Goal: Task Accomplishment & Management: Use online tool/utility

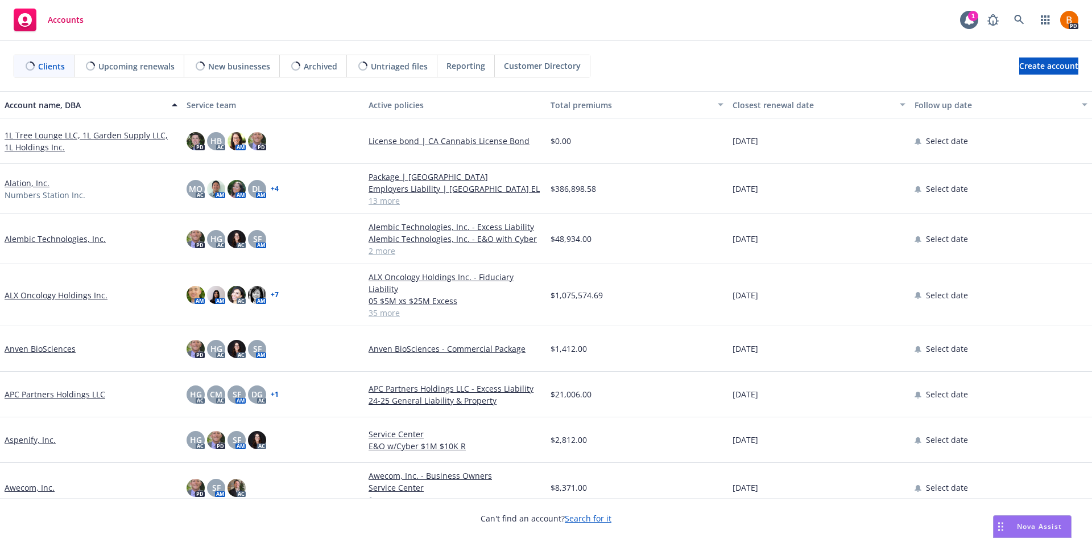
click at [1019, 523] on span "Nova Assist" at bounding box center [1039, 526] width 45 height 10
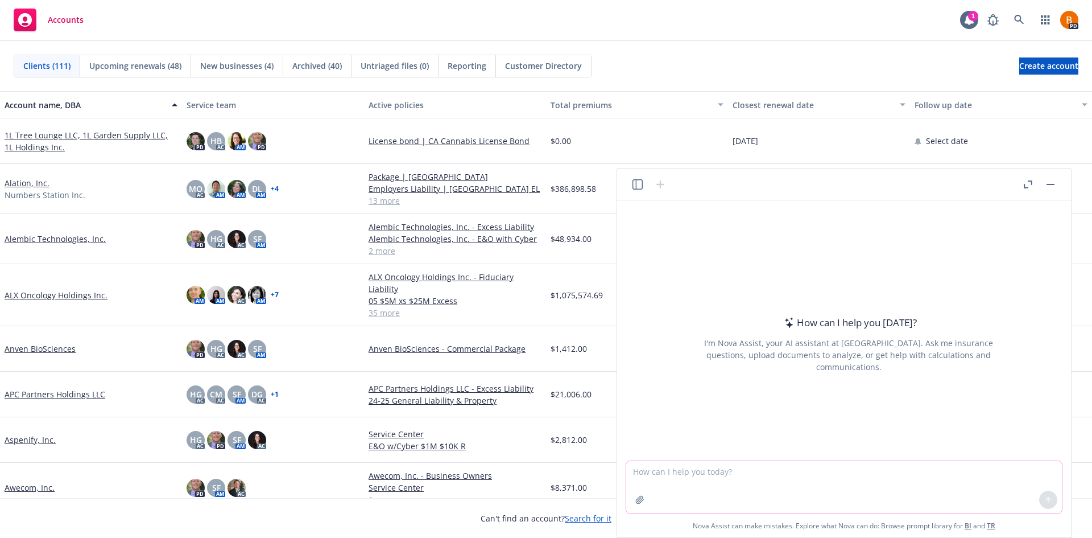
click at [736, 477] on textarea at bounding box center [844, 487] width 436 height 52
type textarea "C"
type textarea "Tell me about construction delay insurance. Who usually purchases it? Is it inc…"
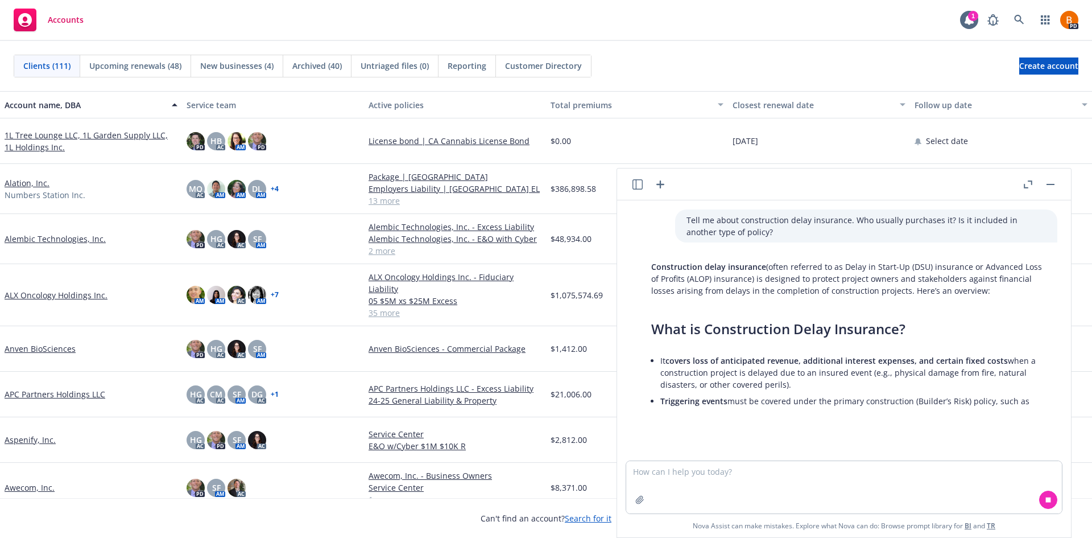
click at [1028, 185] on icon "button" at bounding box center [1028, 184] width 9 height 8
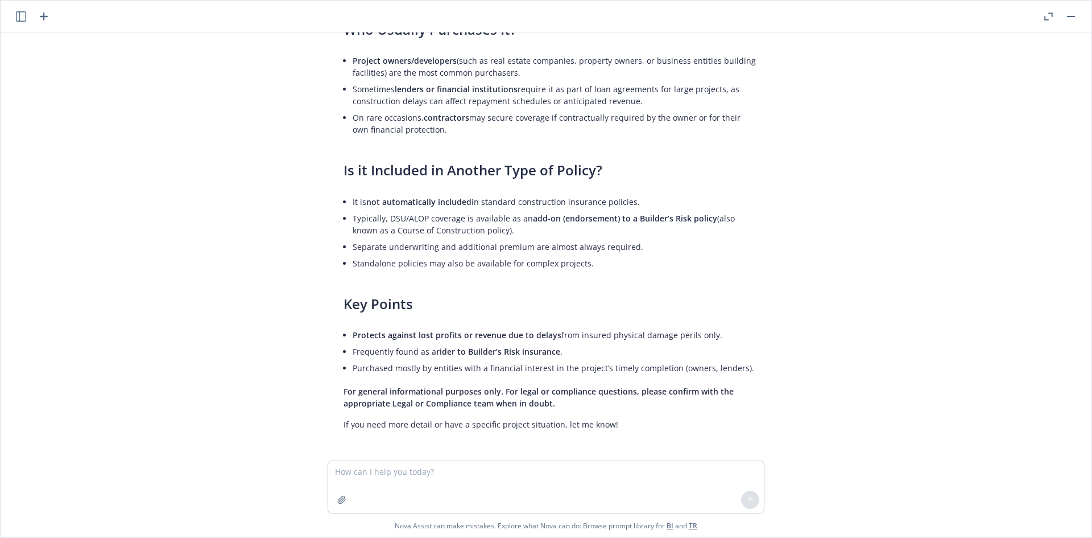
scroll to position [270, 0]
click at [41, 18] on icon "button" at bounding box center [44, 17] width 14 height 14
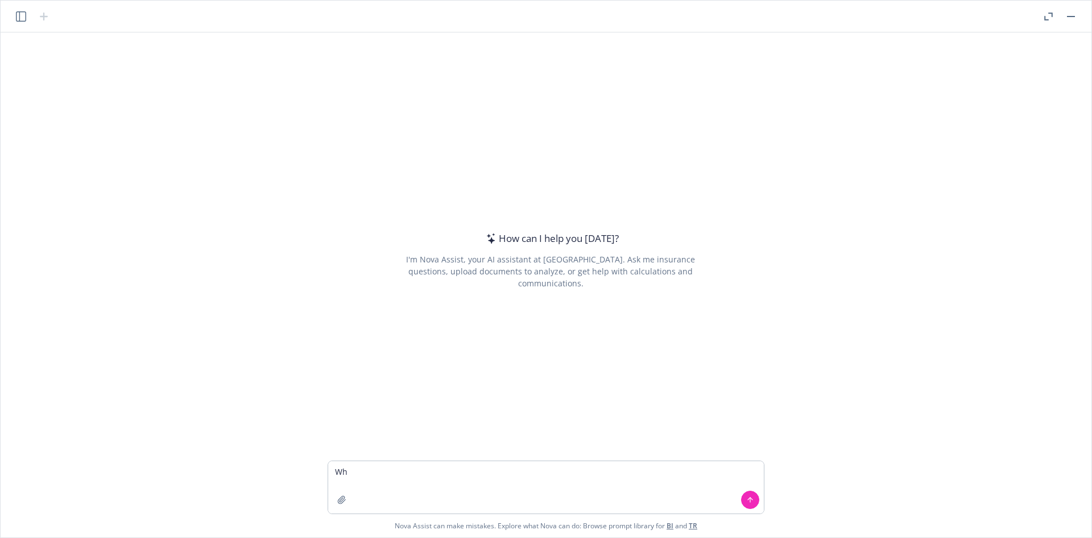
type textarea "W"
click at [528, 470] on textarea "Help answer this question from a client" at bounding box center [546, 487] width 436 height 52
paste textarea "Can you please confirm which of our insurance policies provides coverage if any…"
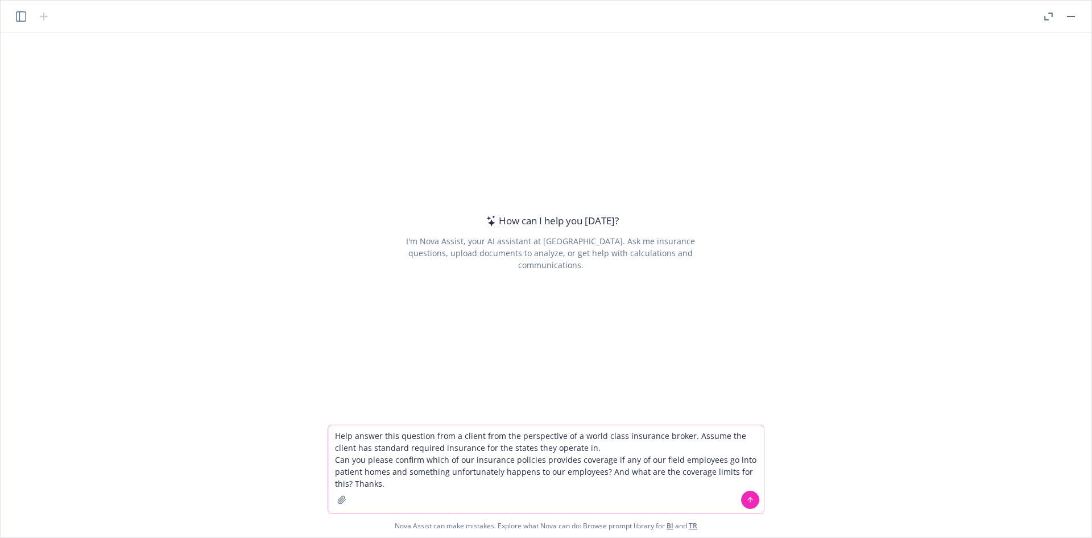
type textarea "Help answer this question from a client from the perspective of a world class i…"
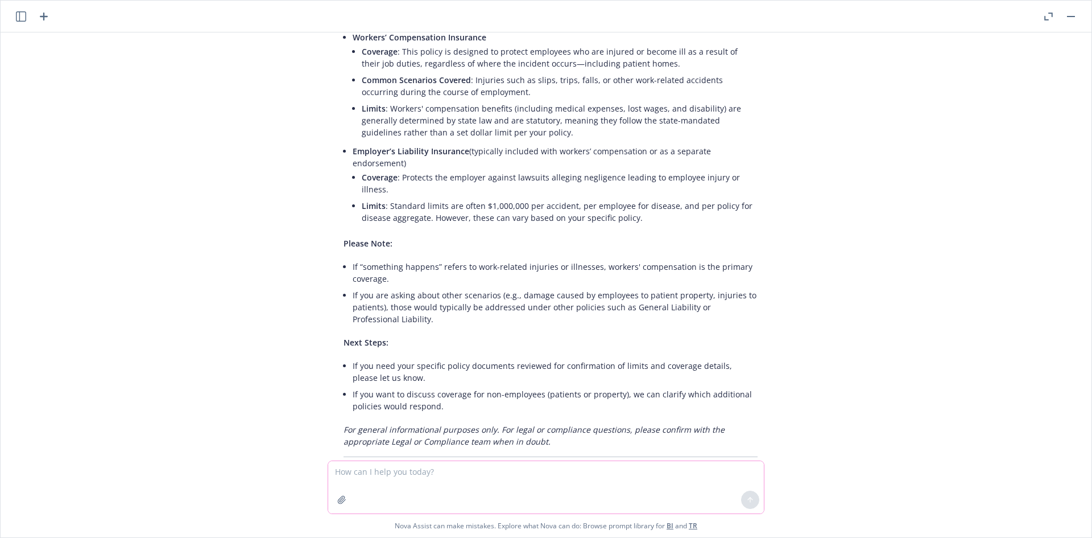
scroll to position [210, 0]
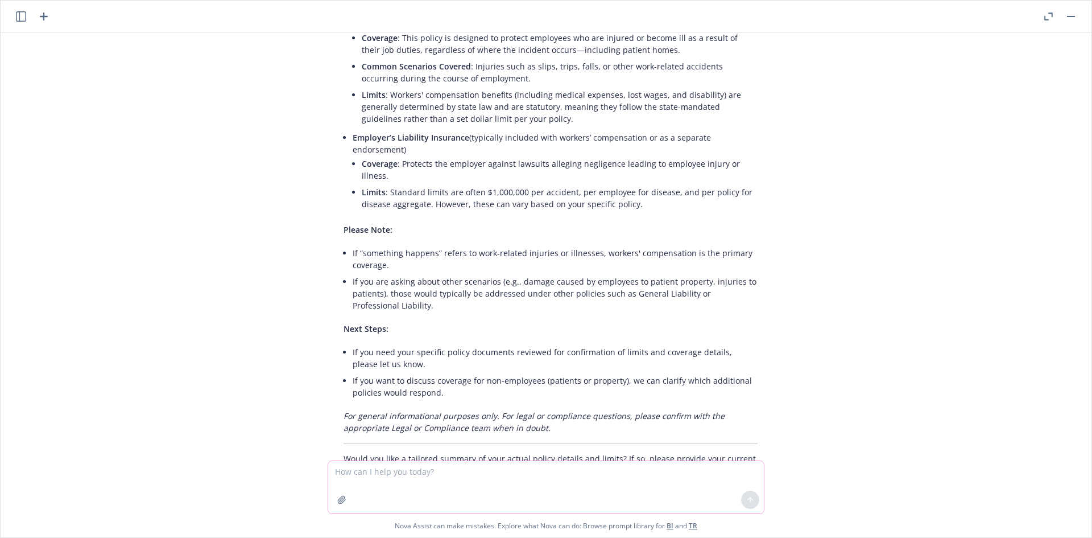
click at [345, 498] on icon "button" at bounding box center [341, 499] width 9 height 9
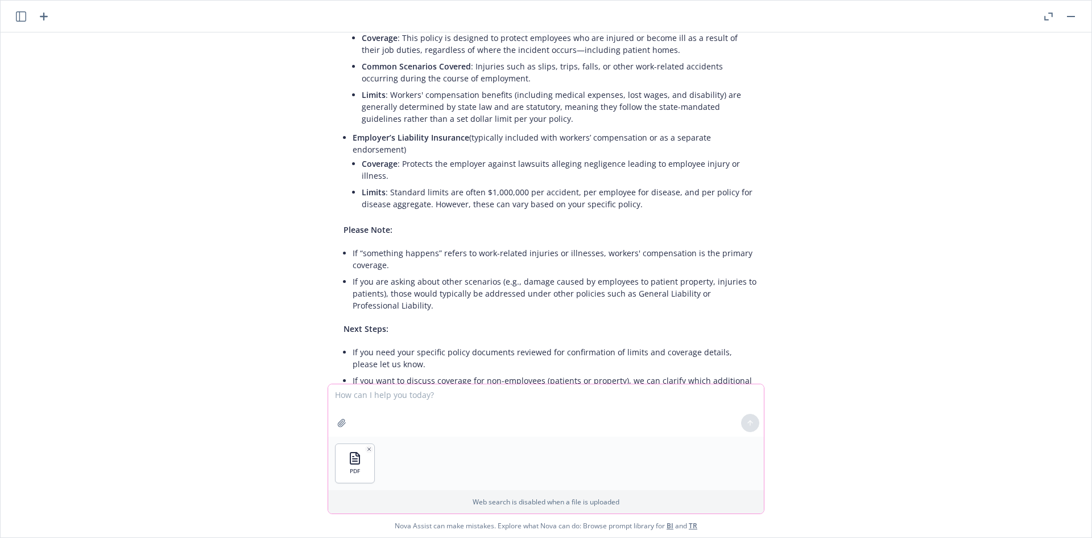
click at [400, 408] on textarea at bounding box center [546, 410] width 436 height 52
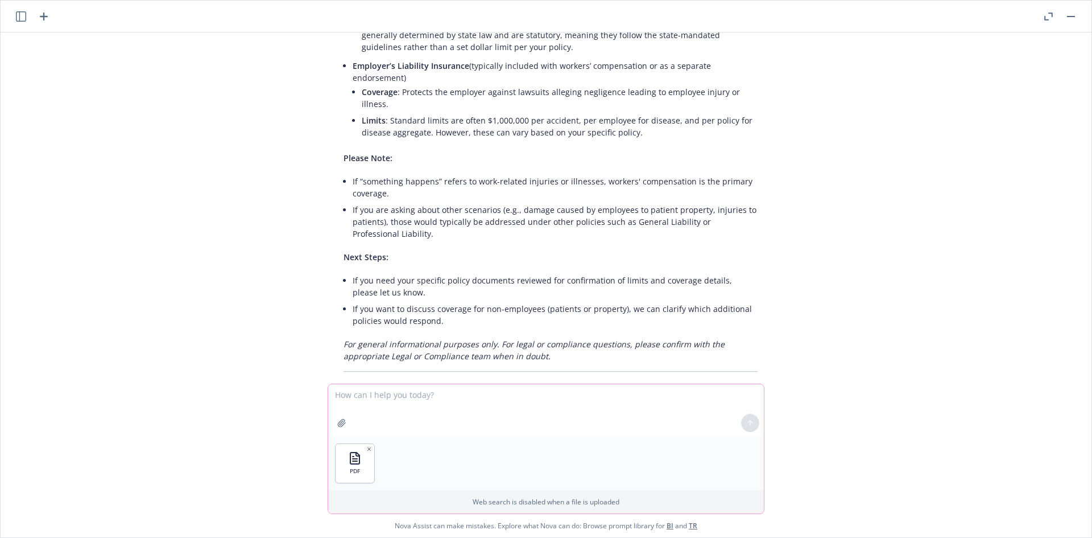
scroll to position [287, 0]
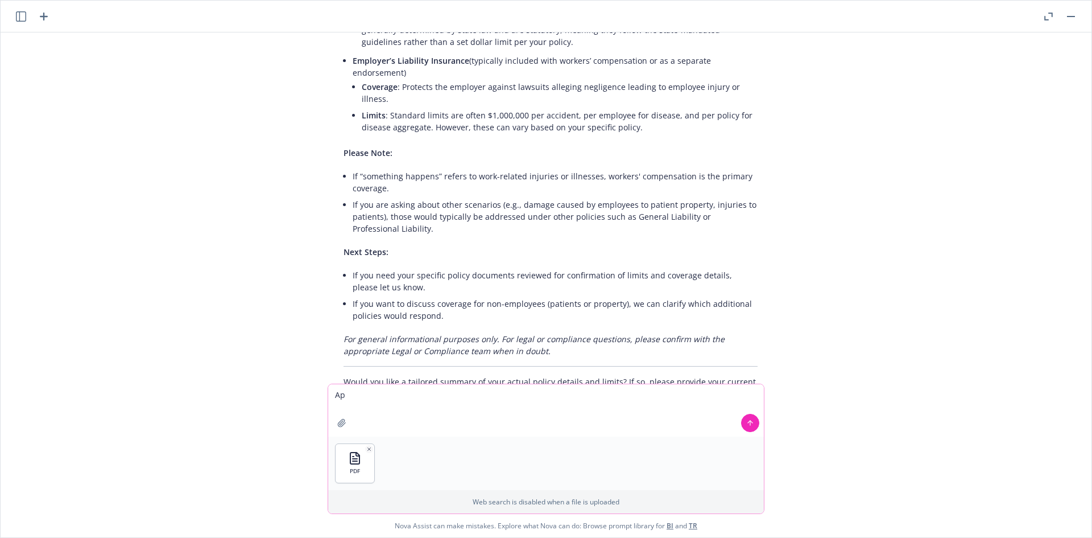
type textarea "A"
type textarea "R"
type textarea "Insurance schedule attached. Please revise the initial response to include thes…"
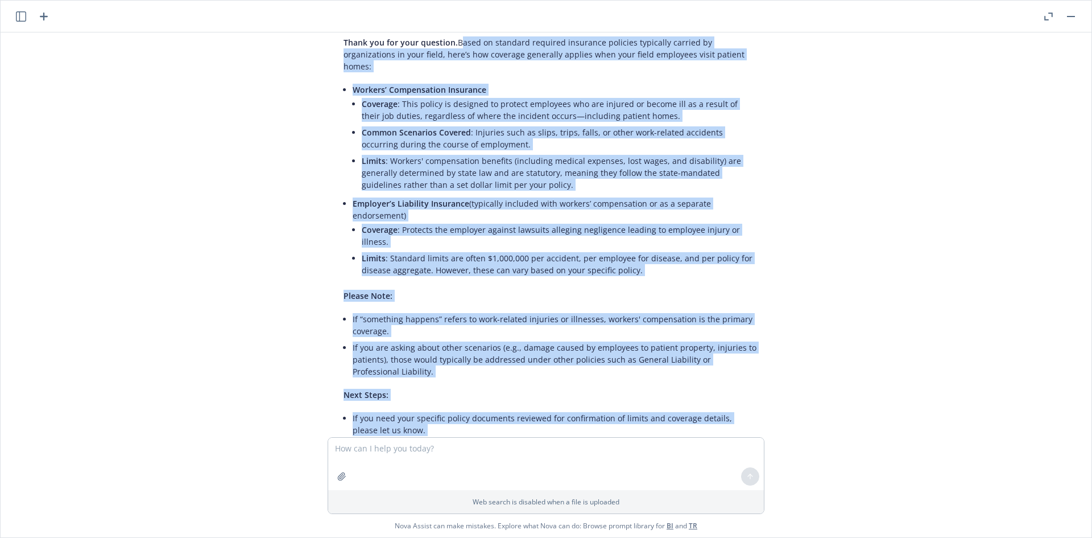
scroll to position [195, 0]
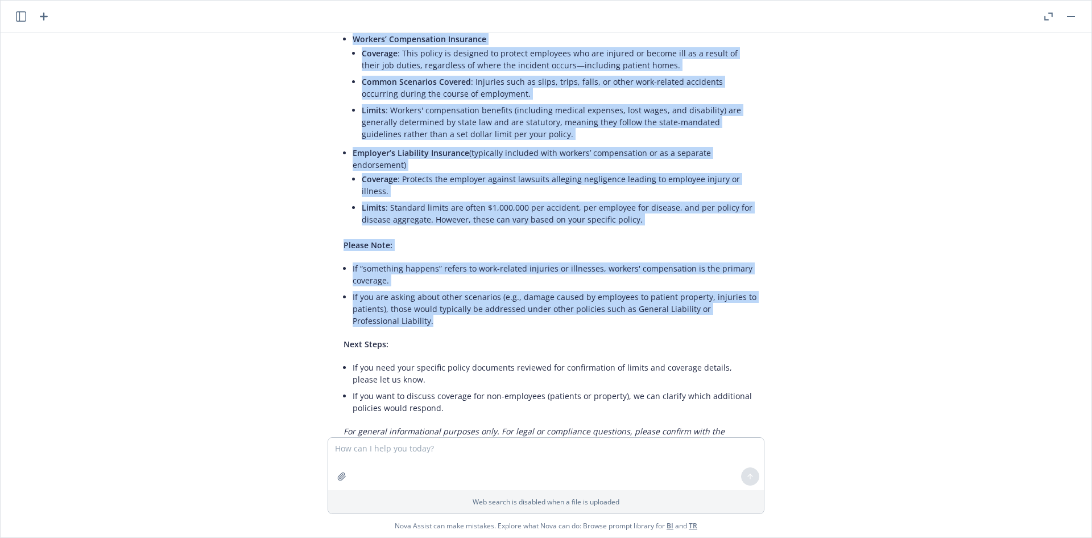
drag, startPoint x: 452, startPoint y: 175, endPoint x: 667, endPoint y: 276, distance: 237.7
click at [667, 276] on div "Certainly! Here’s a response from the perspective of a world-class insurance br…" at bounding box center [550, 217] width 437 height 557
copy div "Lorem ip dolorsit ametcons adipiscin elitsedd eiusmodte incidid ut laboreetdolo…"
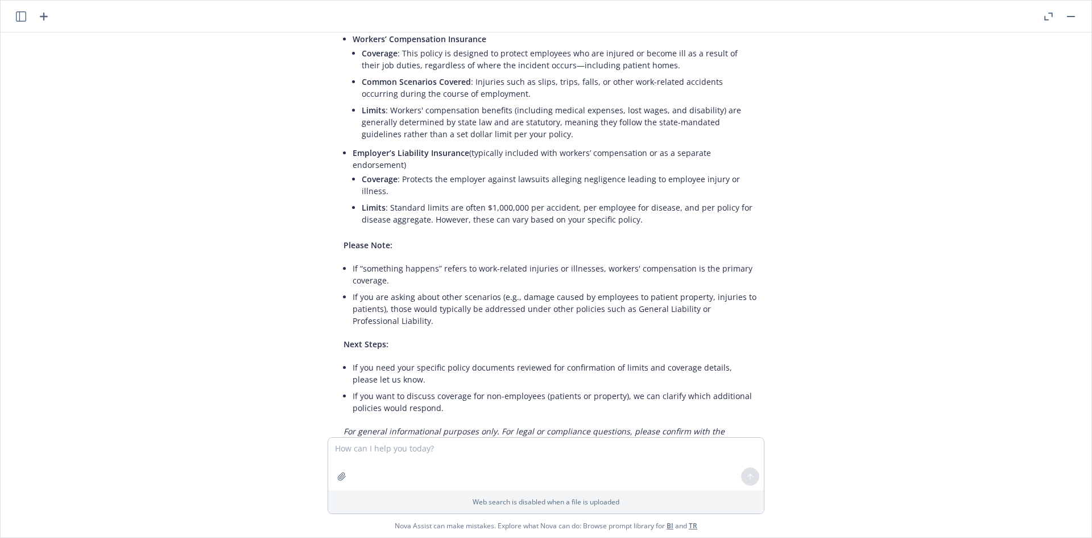
click at [562, 338] on p "Next Steps:" at bounding box center [551, 344] width 414 height 12
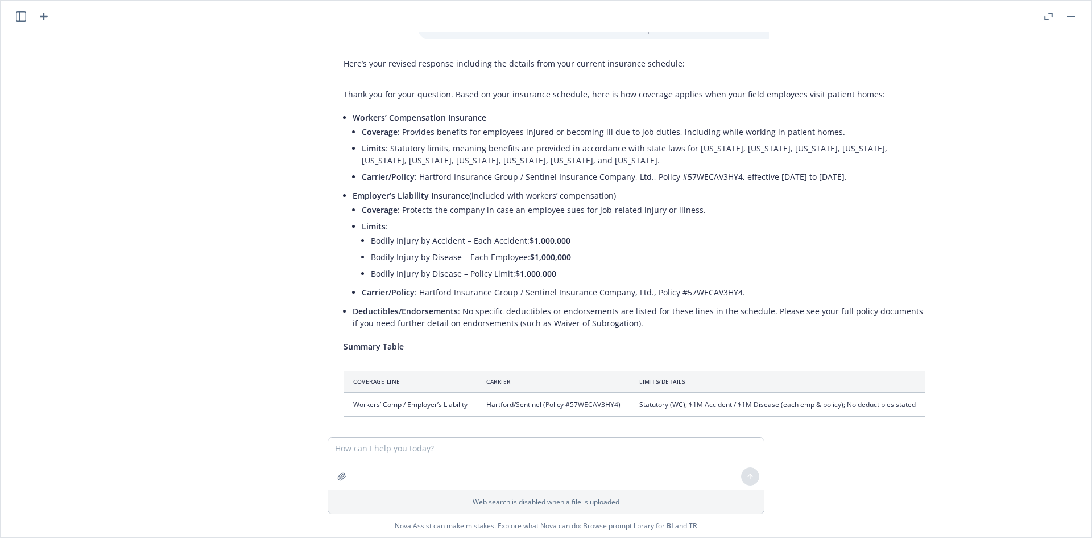
scroll to position [706, 0]
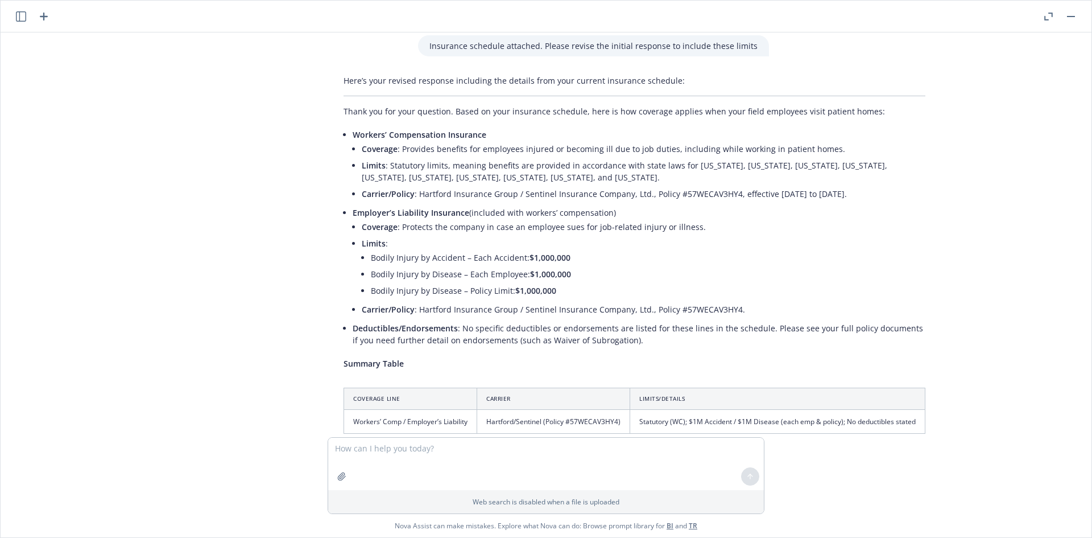
click at [577, 282] on li "Bodily Injury by Disease – Policy Limit: $1,000,000" at bounding box center [648, 290] width 555 height 16
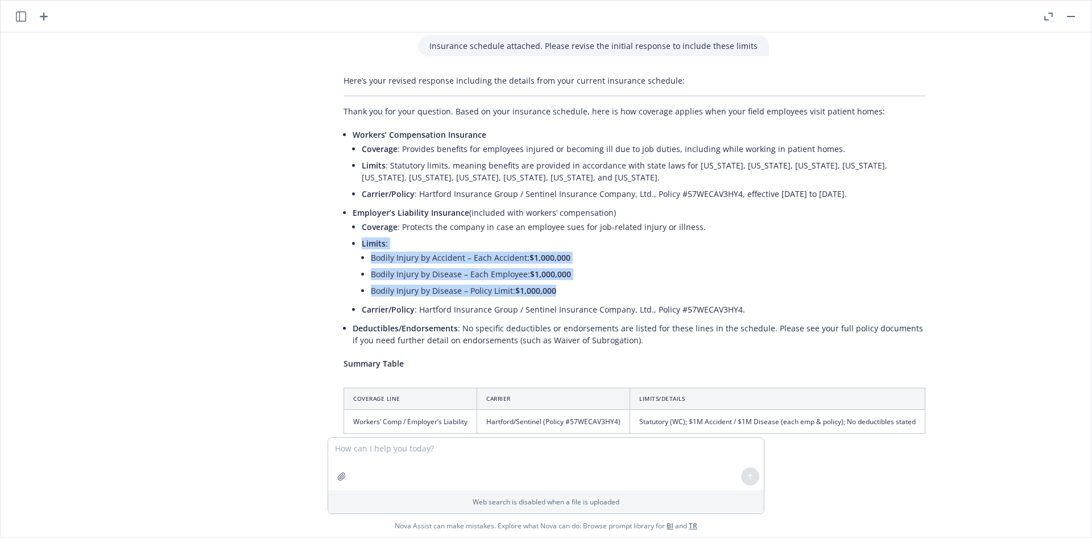
drag, startPoint x: 570, startPoint y: 245, endPoint x: 345, endPoint y: 193, distance: 231.1
click at [345, 193] on div "Here’s your revised response including the details from your current insurance …" at bounding box center [634, 331] width 605 height 523
copy li "Limits : Bodily Injury by Accident – Each Accident: $1,000,000 Bodily Injury by…"
click at [713, 249] on li "Bodily Injury by Accident – Each Accident: $1,000,000" at bounding box center [648, 257] width 555 height 16
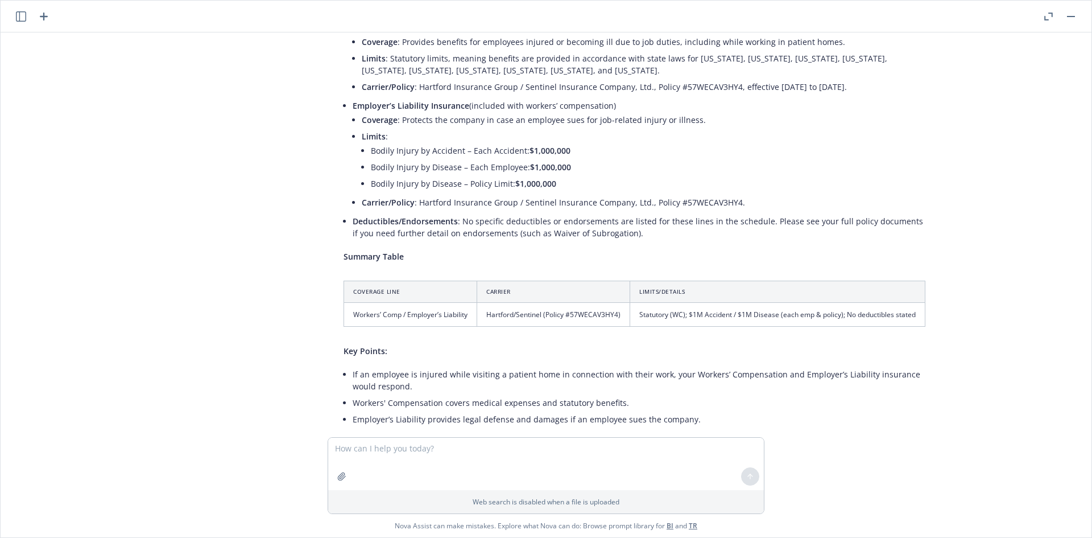
scroll to position [830, 0]
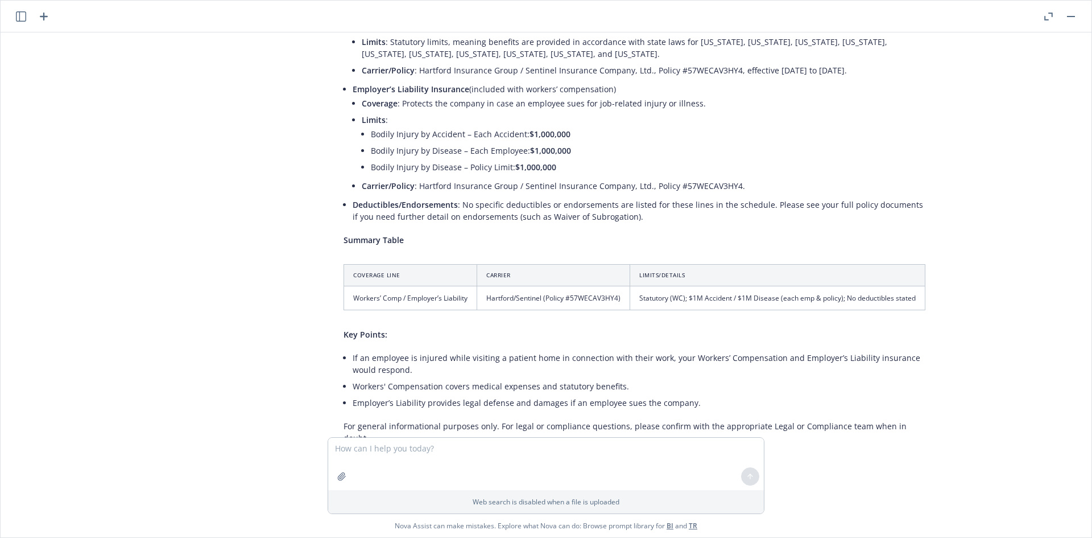
click at [49, 15] on icon "button" at bounding box center [44, 17] width 14 height 14
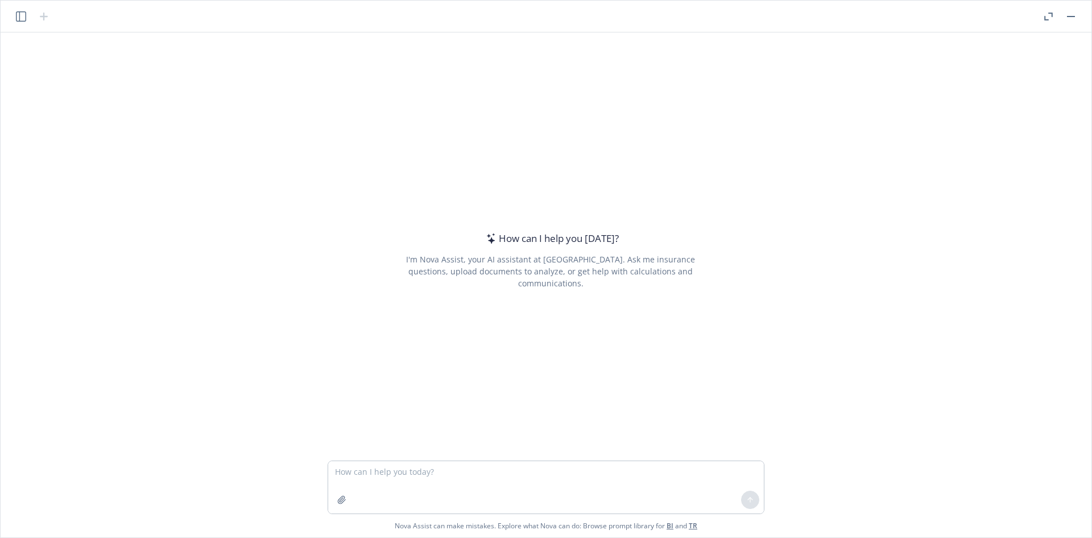
click at [453, 479] on textarea at bounding box center [546, 487] width 436 height 52
type textarea "General Liability insurance coverage definition"
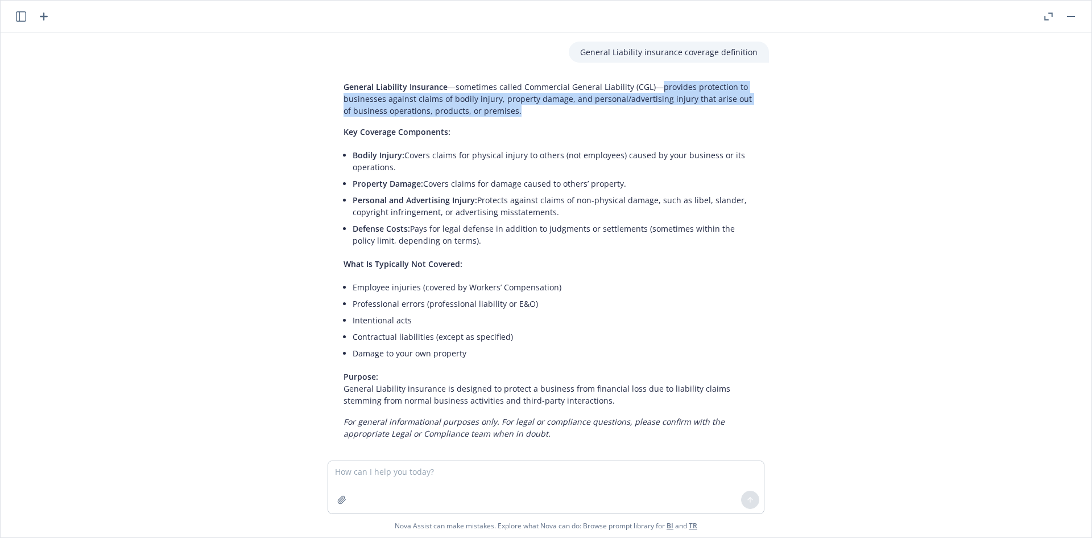
drag, startPoint x: 652, startPoint y: 88, endPoint x: 524, endPoint y: 111, distance: 130.2
click at [524, 111] on p "General Liability Insurance —sometimes called Commercial General Liability (CGL…" at bounding box center [551, 99] width 414 height 36
copy p "provides protection to businesses against claims of bodily injury, property dam…"
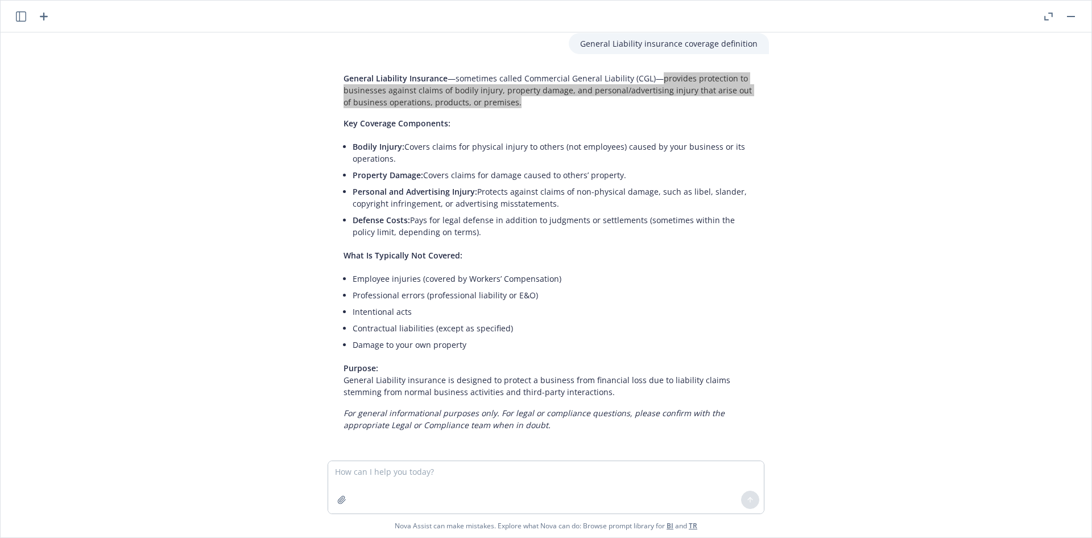
scroll to position [11, 0]
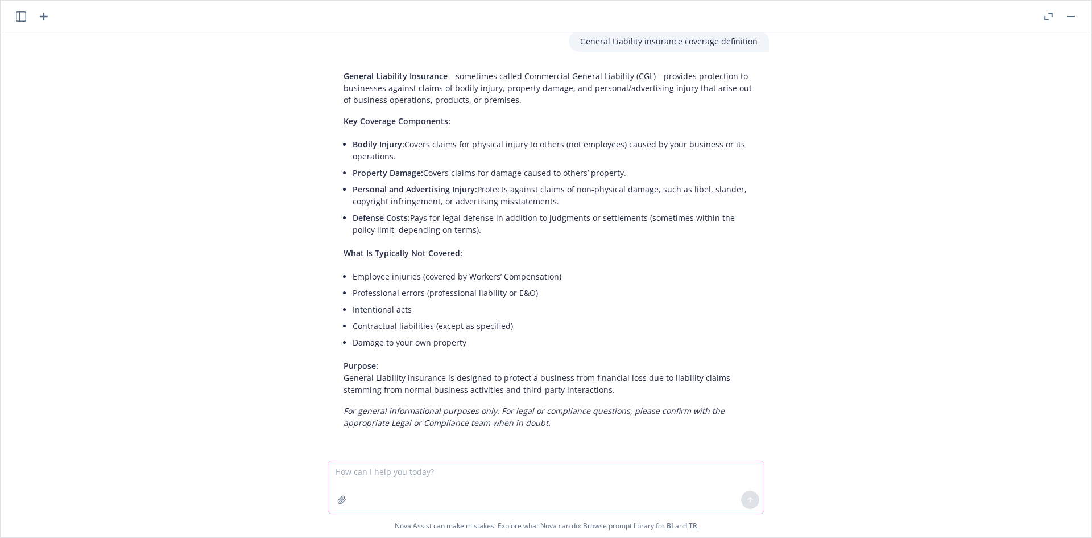
click at [443, 470] on textarea at bounding box center [546, 487] width 436 height 52
type textarea "Common scenarios covered"
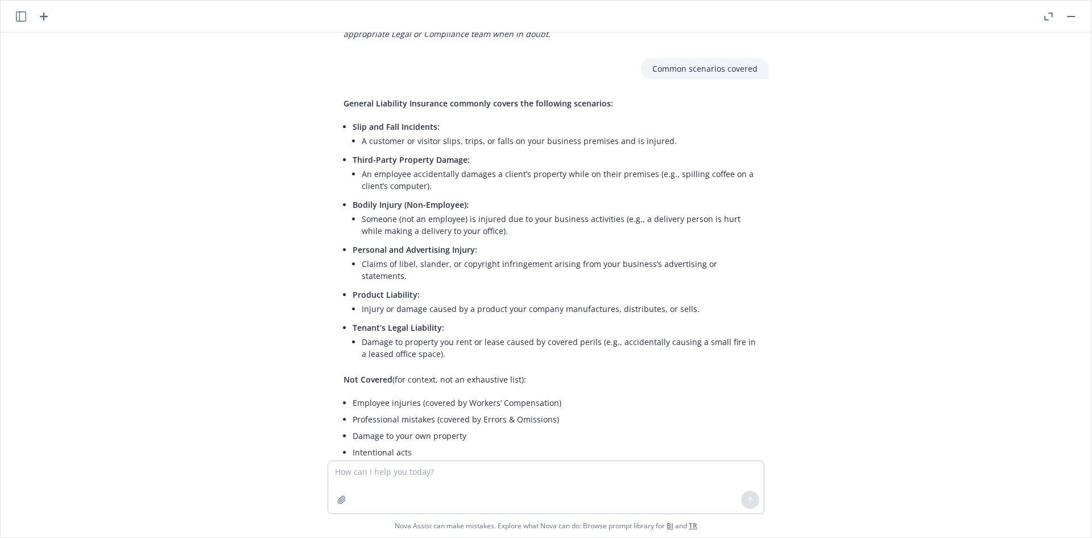
scroll to position [452, 0]
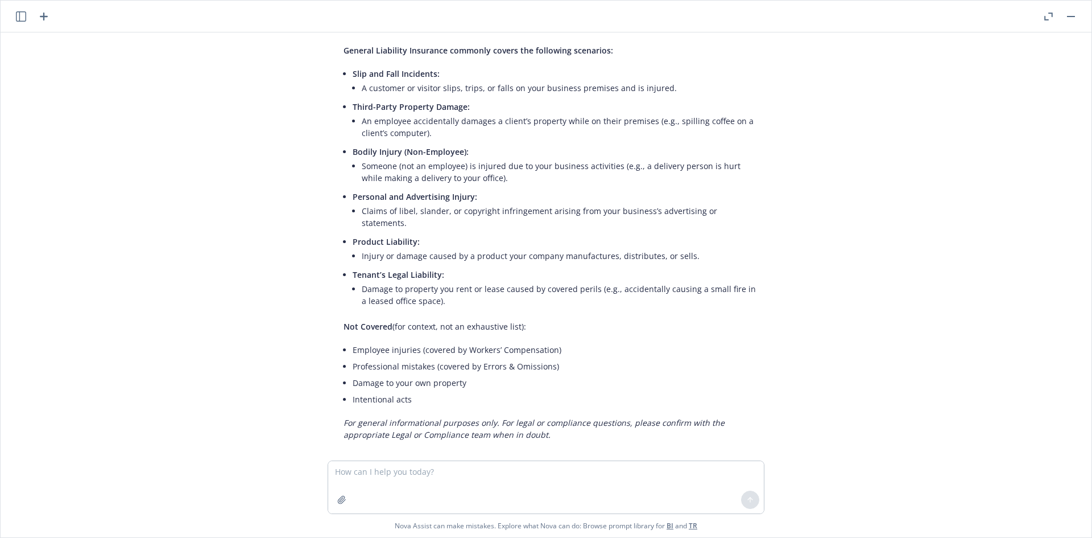
click at [44, 16] on icon "button" at bounding box center [44, 17] width 8 height 8
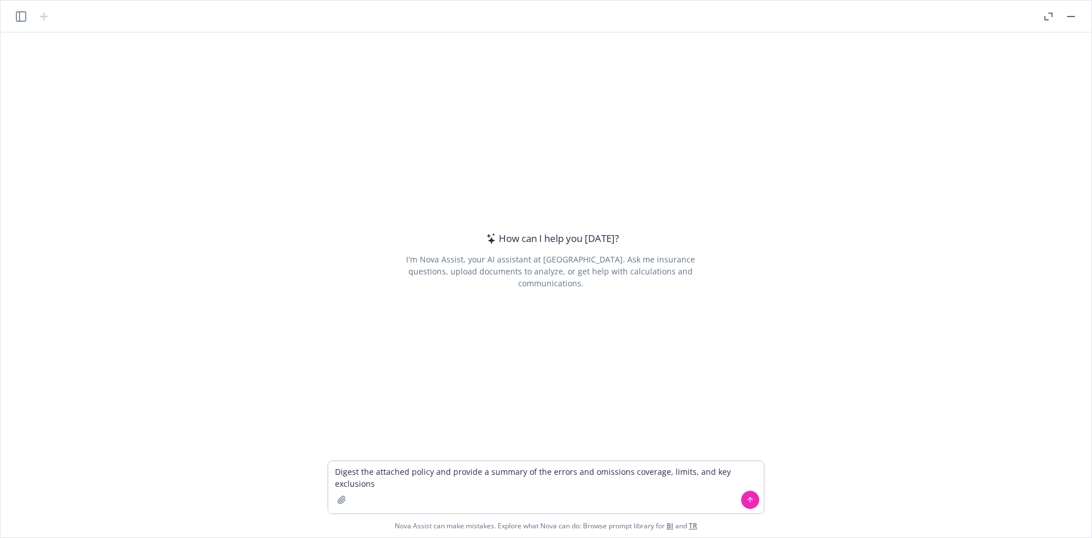
type textarea "Digest the attached policy and provide a summary of the errors and omissions co…"
click at [335, 499] on button "button" at bounding box center [342, 499] width 18 height 18
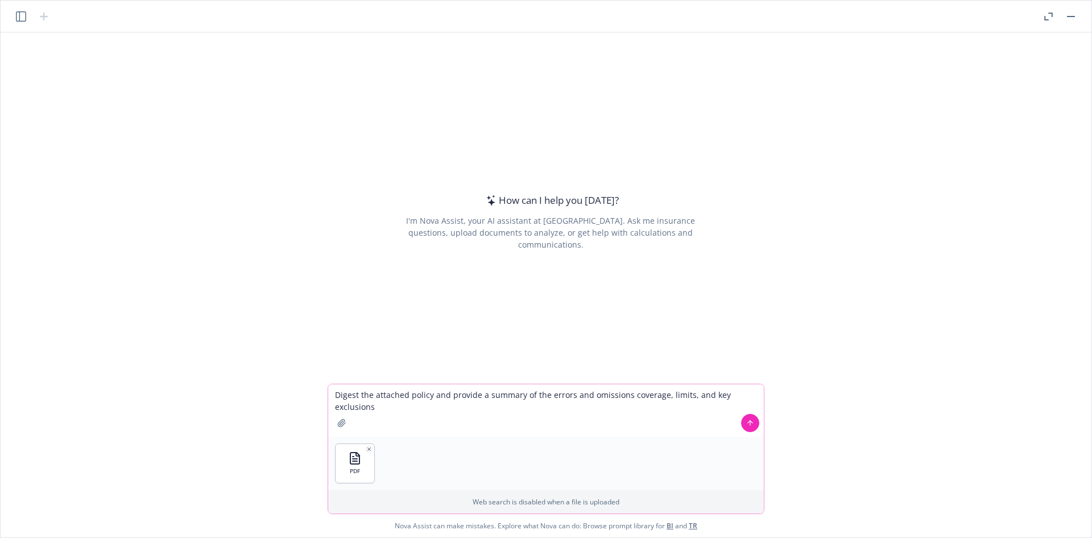
click at [396, 423] on textarea "Digest the attached policy and provide a summary of the errors and omissions co…" at bounding box center [546, 410] width 436 height 52
click at [747, 423] on icon at bounding box center [750, 423] width 8 height 8
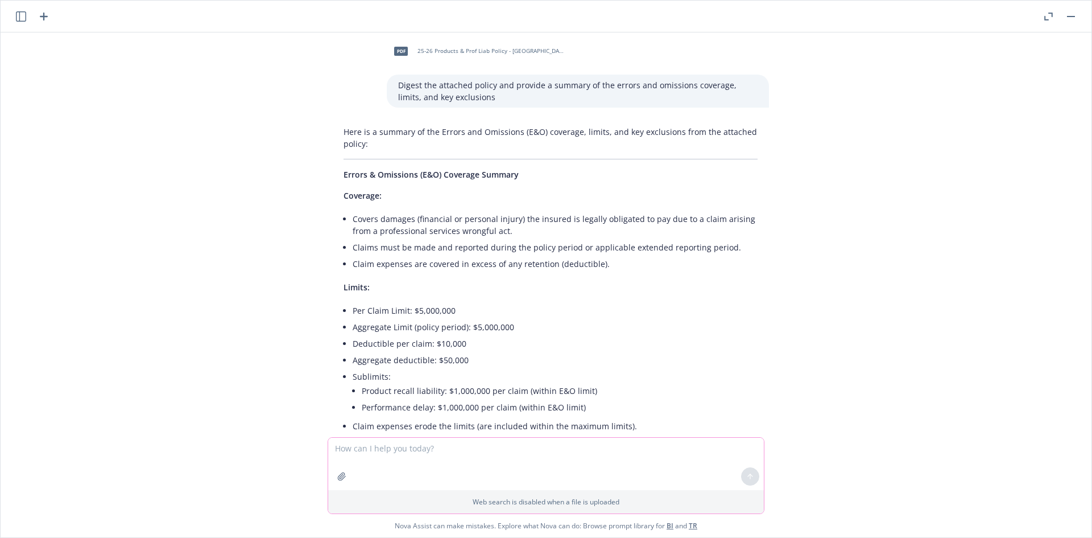
scroll to position [0, 0]
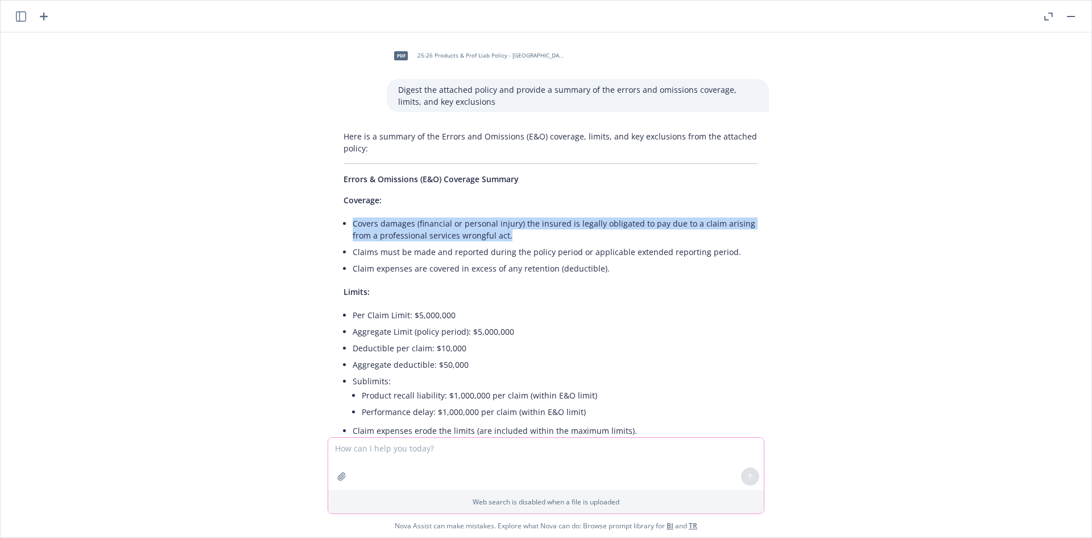
drag, startPoint x: 519, startPoint y: 238, endPoint x: 350, endPoint y: 224, distance: 168.9
click at [353, 224] on li "Covers damages (financial or personal injury) the insured is legally obligated …" at bounding box center [555, 229] width 405 height 28
copy li "Covers damages (financial or personal injury) the insured is legally obligated …"
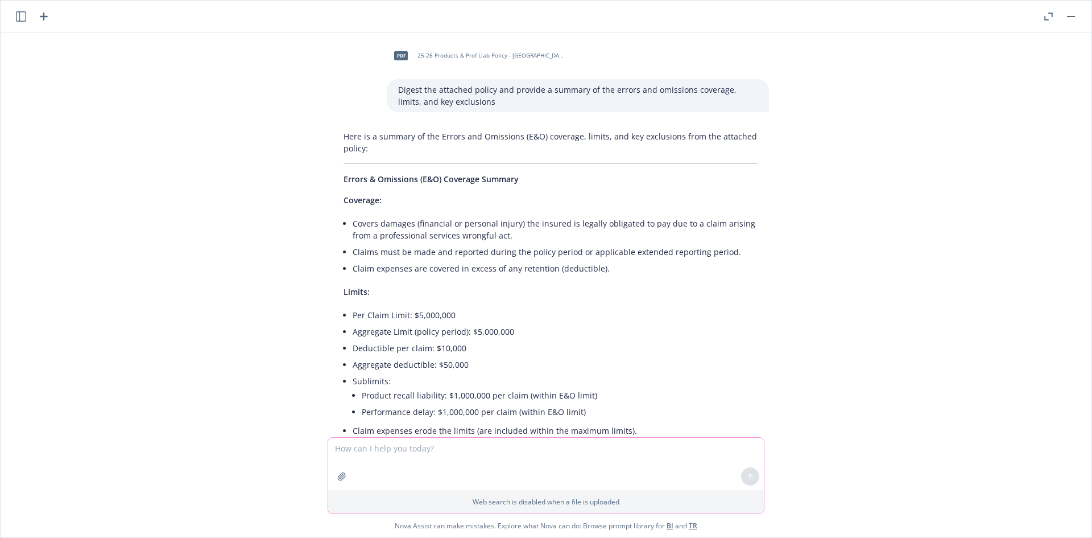
click at [680, 273] on li "Claim expenses are covered in excess of any retention (deductible)." at bounding box center [555, 268] width 405 height 16
click at [450, 463] on textarea at bounding box center [546, 463] width 436 height 52
type textarea "Common scenarios covered"
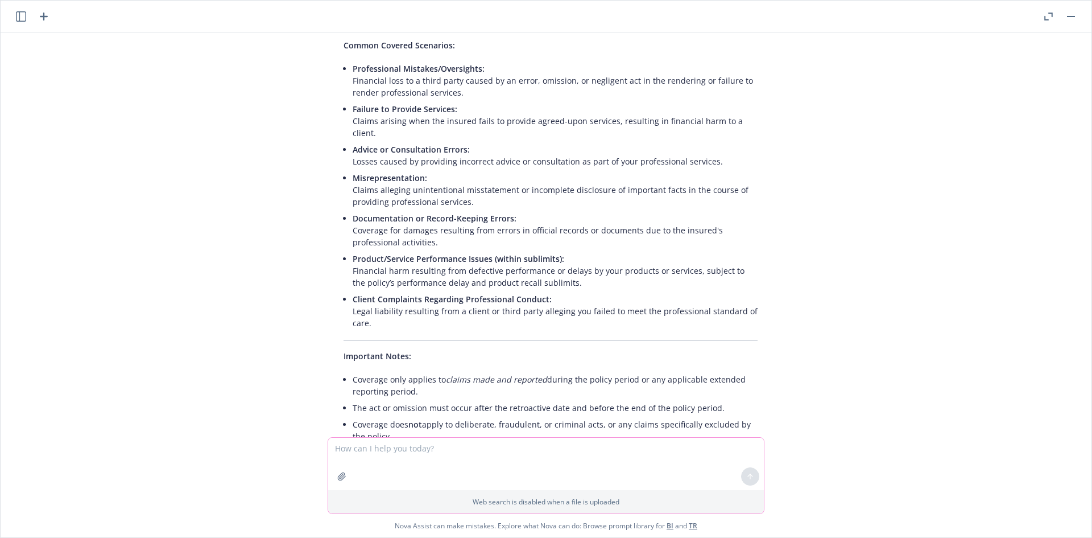
scroll to position [1008, 0]
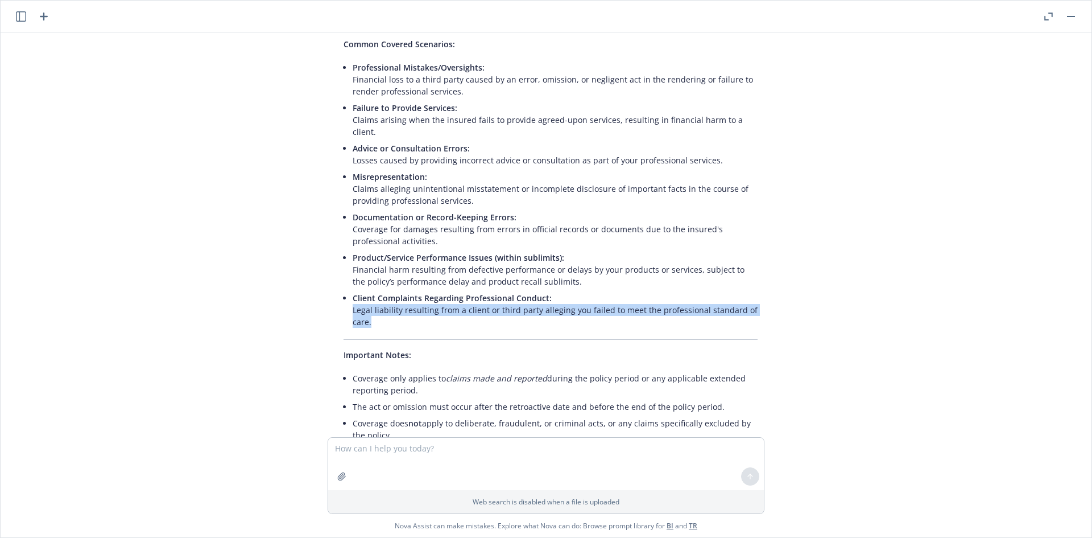
drag, startPoint x: 374, startPoint y: 296, endPoint x: 348, endPoint y: 288, distance: 26.6
click at [353, 292] on p "Client Complaints Regarding Professional Conduct: Legal liability resulting fro…" at bounding box center [555, 310] width 405 height 36
copy p "Legal liability resulting from a client or third party alleging you failed to m…"
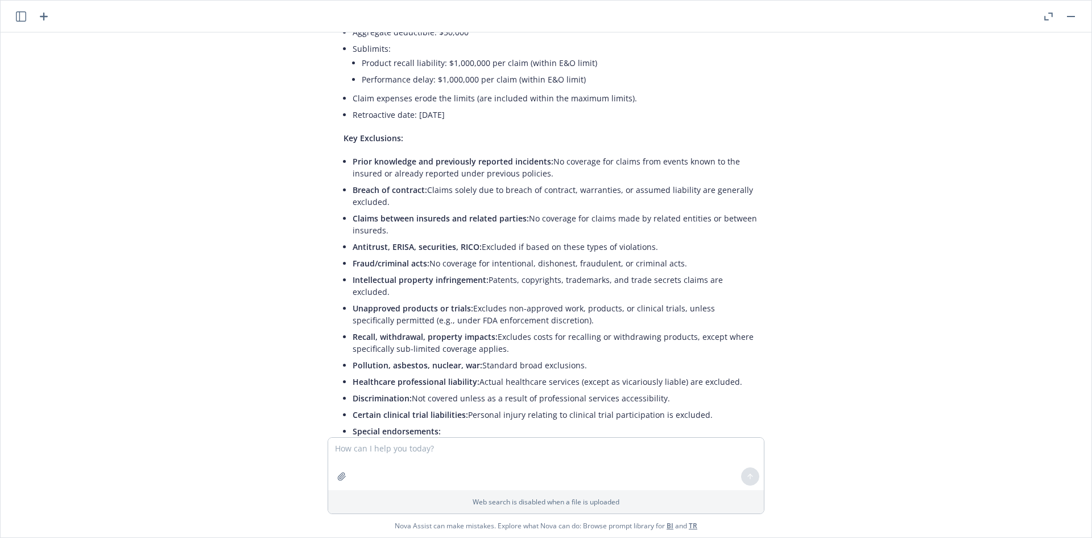
scroll to position [1088, 0]
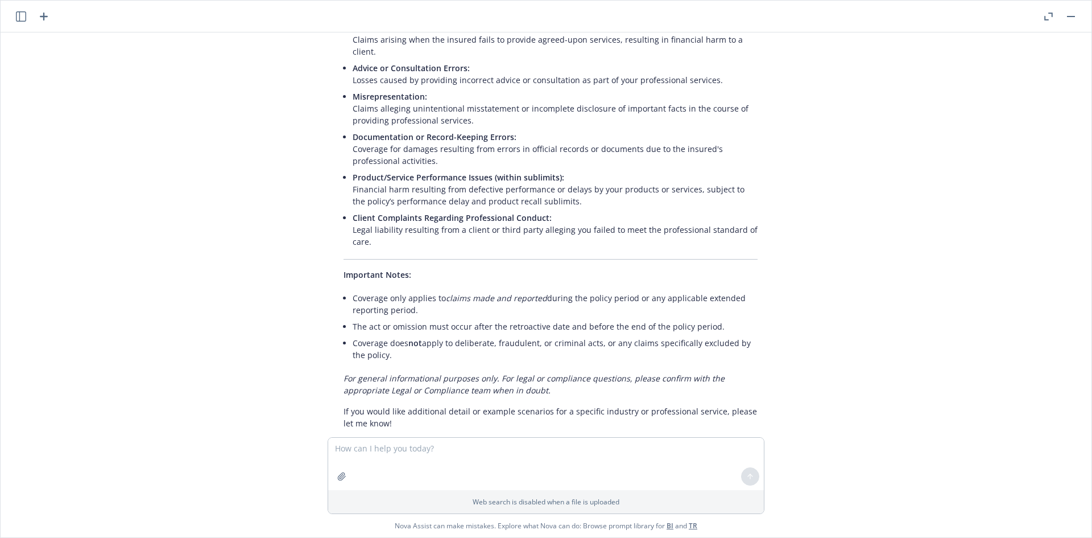
click at [416, 405] on p "If you would like additional detail or example scenarios for a specific industr…" at bounding box center [551, 417] width 414 height 24
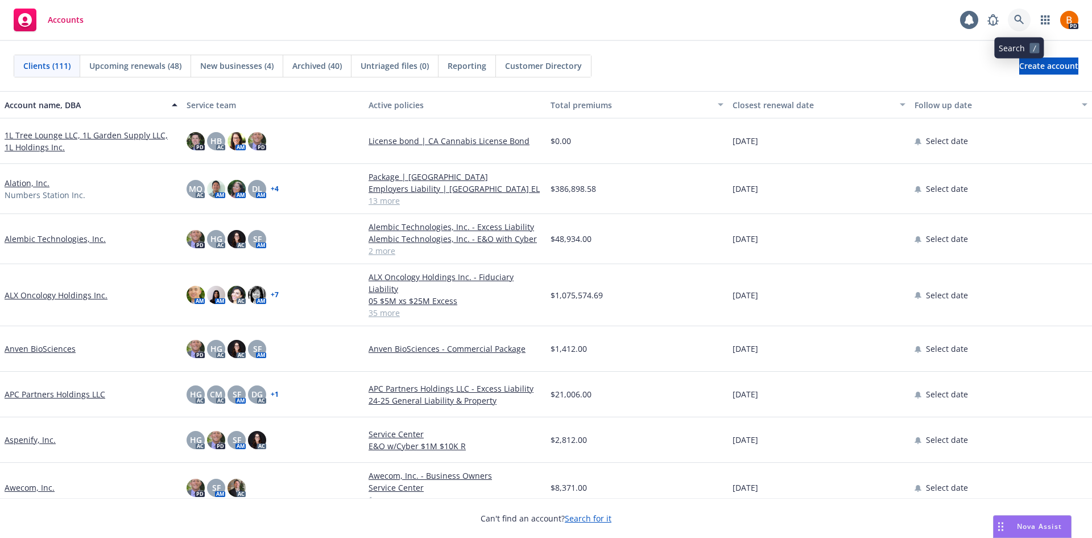
click at [1022, 20] on icon at bounding box center [1019, 20] width 10 height 10
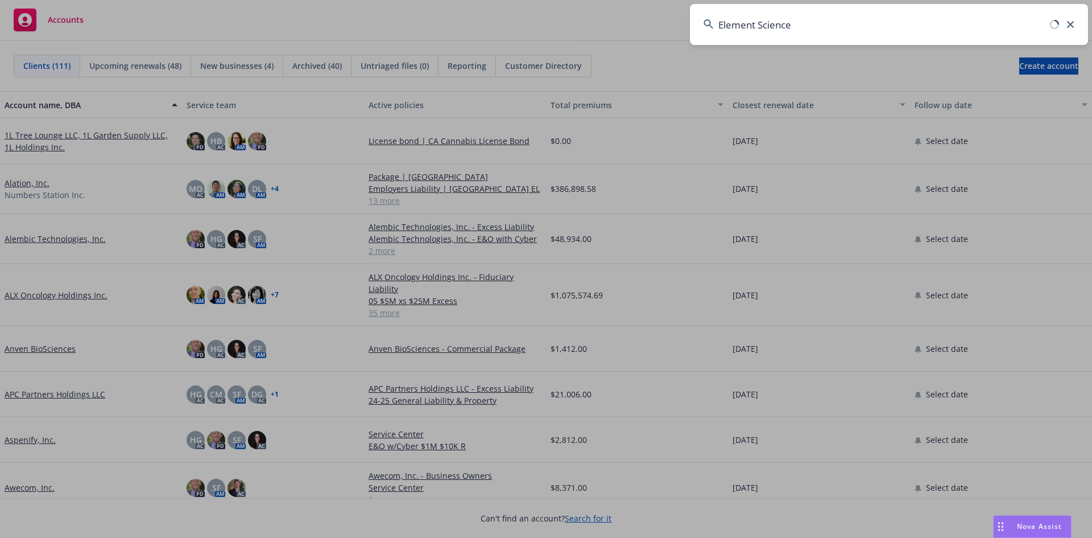
type input "Element Science"
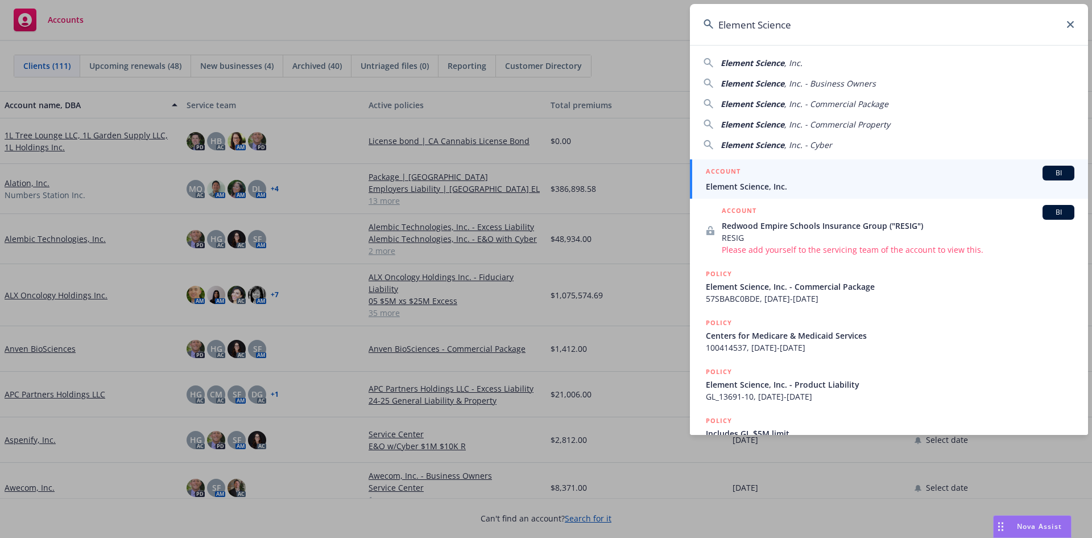
click at [810, 183] on span "Element Science, Inc." at bounding box center [890, 186] width 369 height 12
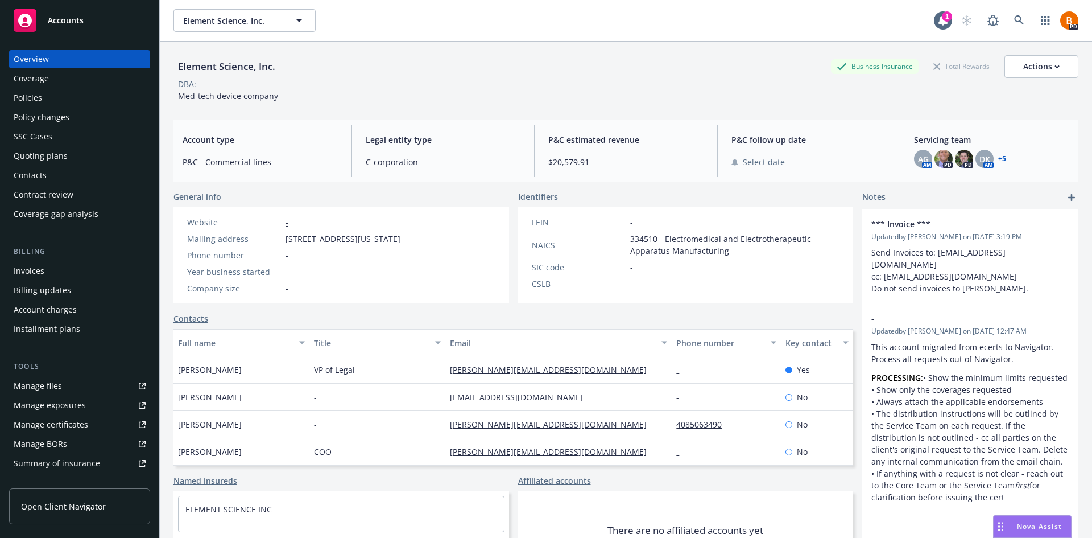
click at [60, 469] on div "Summary of insurance" at bounding box center [57, 463] width 86 height 18
drag, startPoint x: 51, startPoint y: 94, endPoint x: 123, endPoint y: 102, distance: 73.2
click at [51, 94] on div "Policies" at bounding box center [80, 98] width 132 height 18
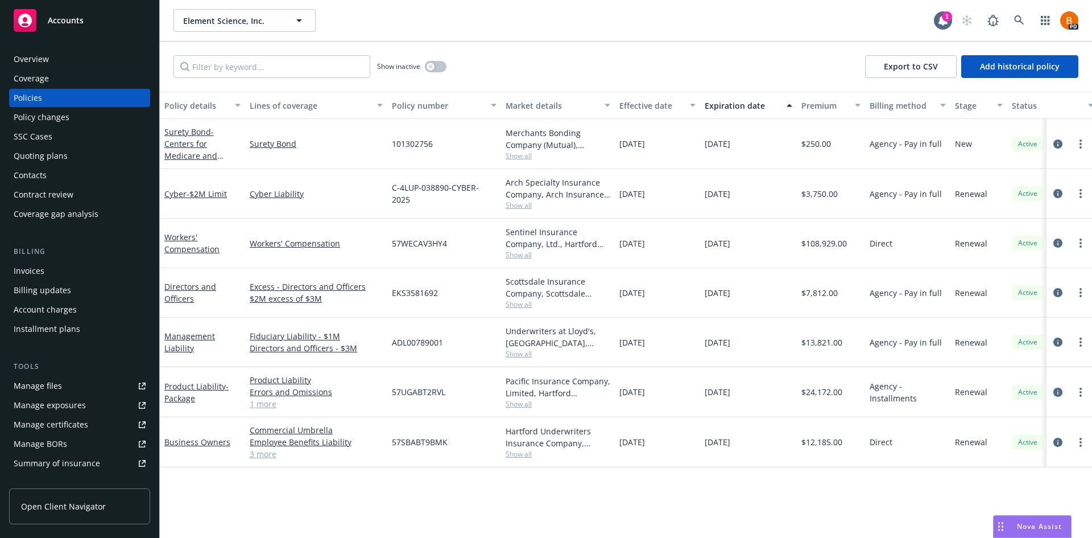
click at [1057, 393] on icon "circleInformation" at bounding box center [1057, 391] width 9 height 9
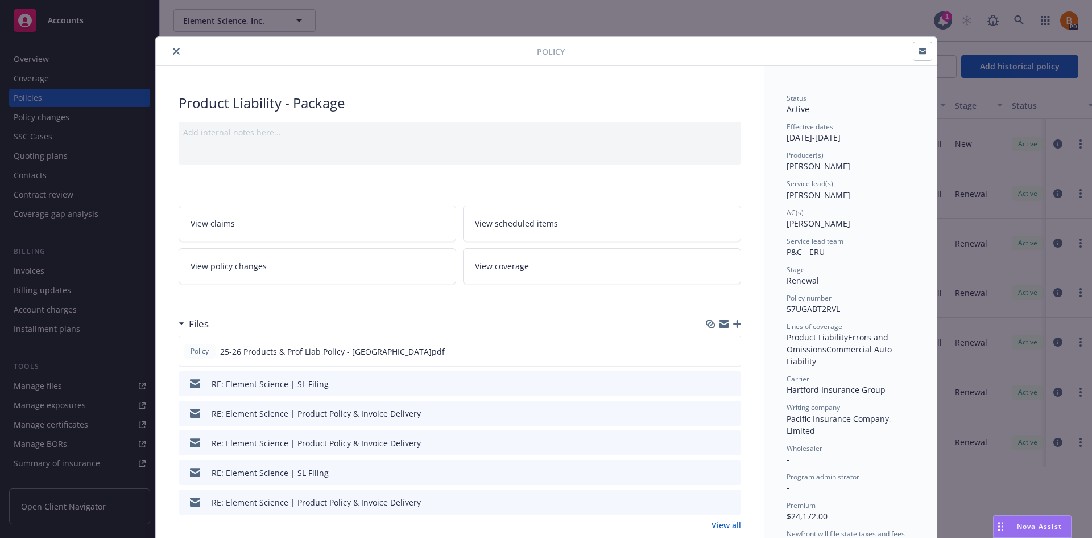
click at [173, 50] on icon "close" at bounding box center [176, 51] width 7 height 7
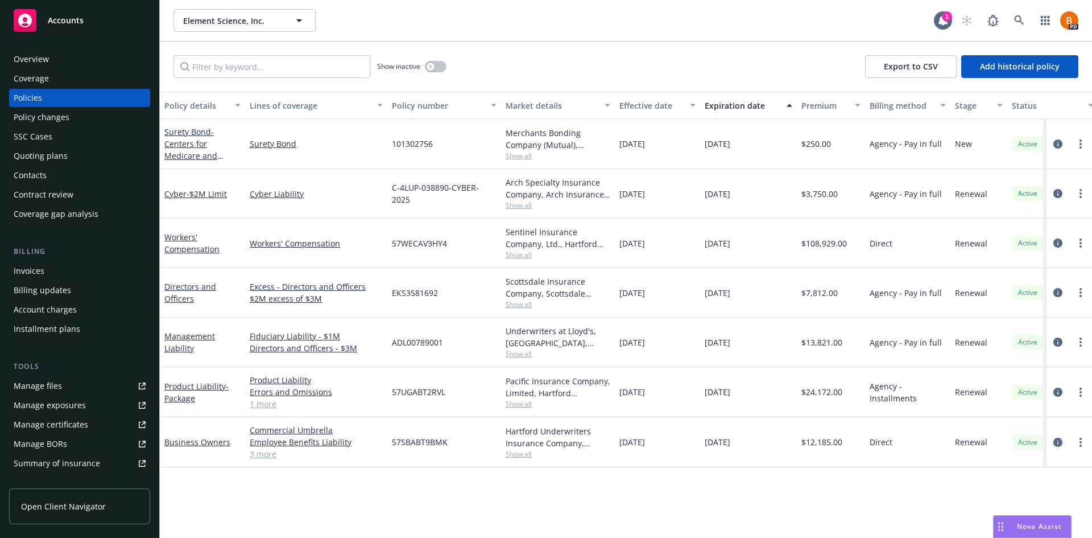
click at [1059, 445] on icon "circleInformation" at bounding box center [1057, 441] width 9 height 9
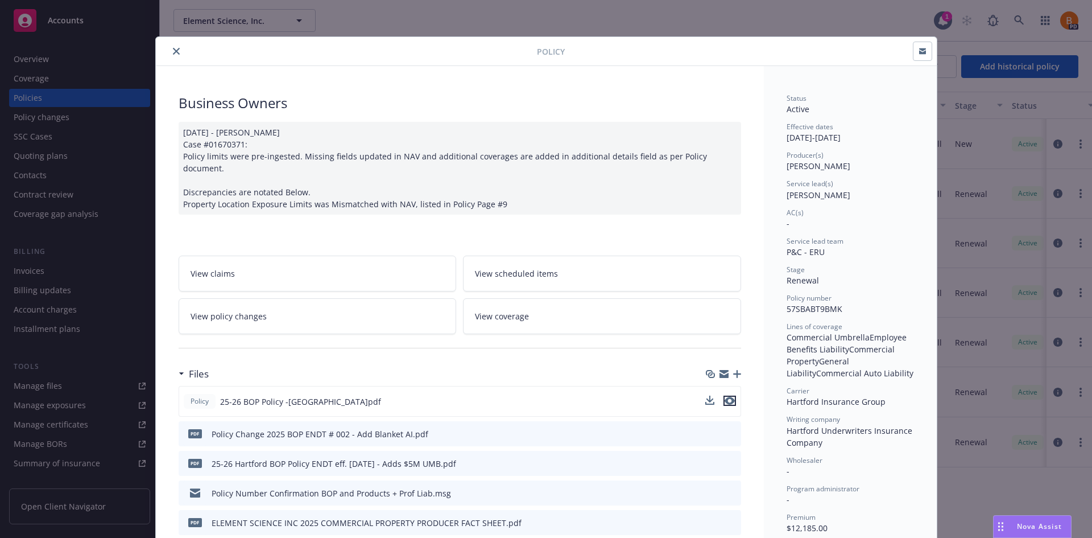
click at [725, 396] on icon "preview file" at bounding box center [730, 400] width 10 height 8
click at [656, 307] on link "View coverage" at bounding box center [602, 316] width 278 height 36
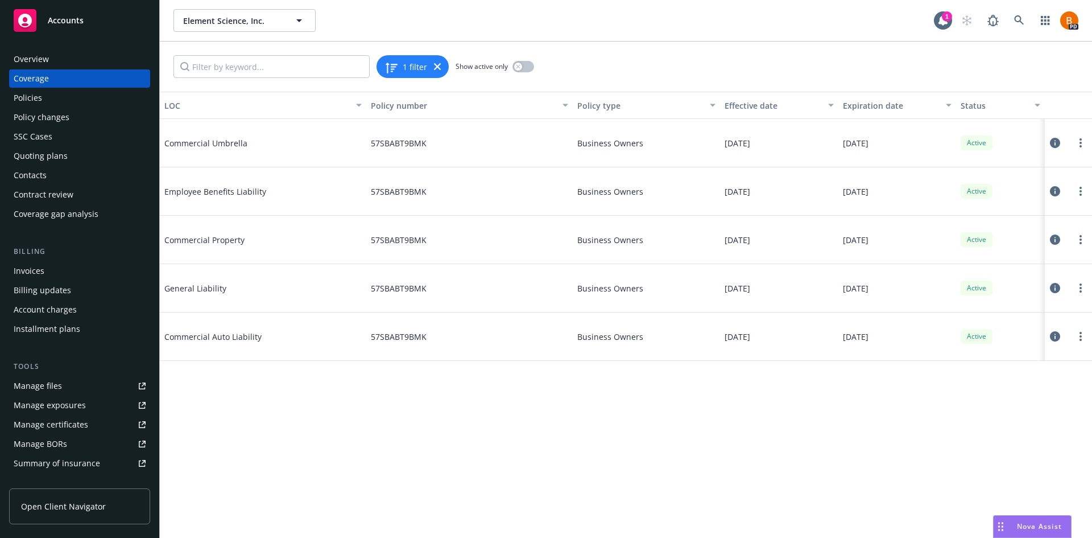
click at [1057, 143] on icon at bounding box center [1055, 143] width 10 height 10
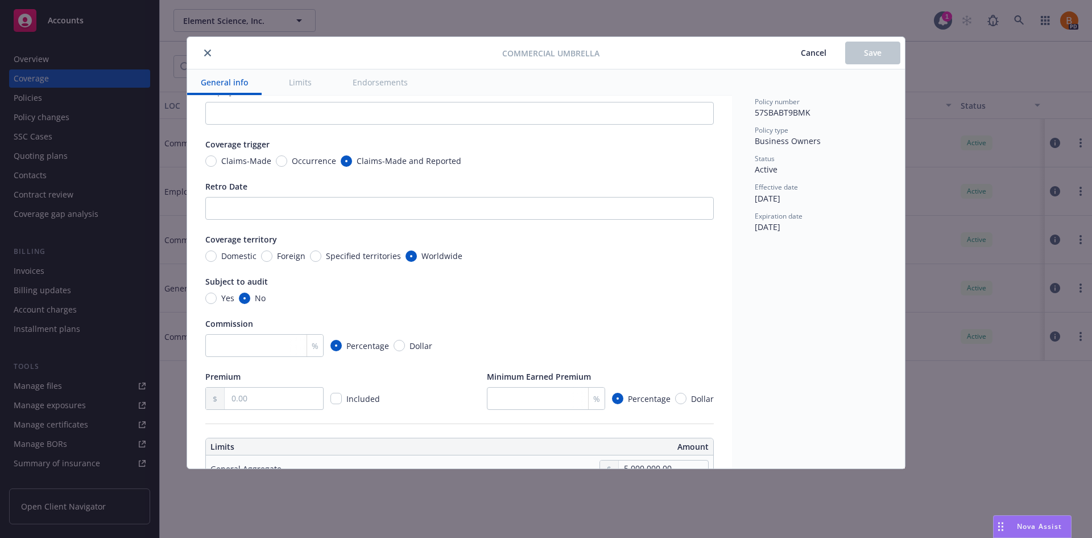
type textarea "x"
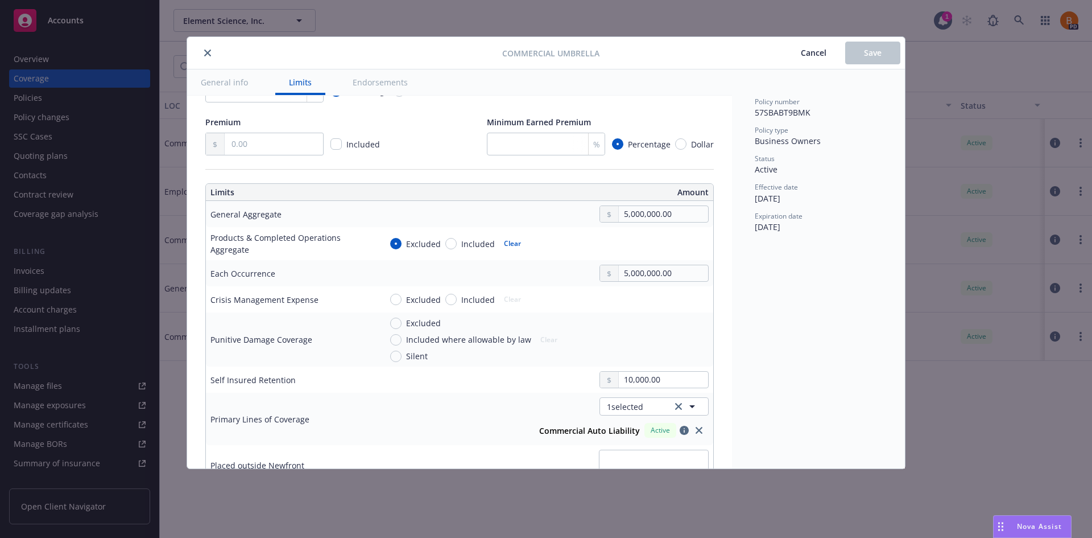
scroll to position [284, 0]
drag, startPoint x: 206, startPoint y: 54, endPoint x: 277, endPoint y: 121, distance: 97.0
click at [207, 54] on icon "close" at bounding box center [207, 52] width 7 height 7
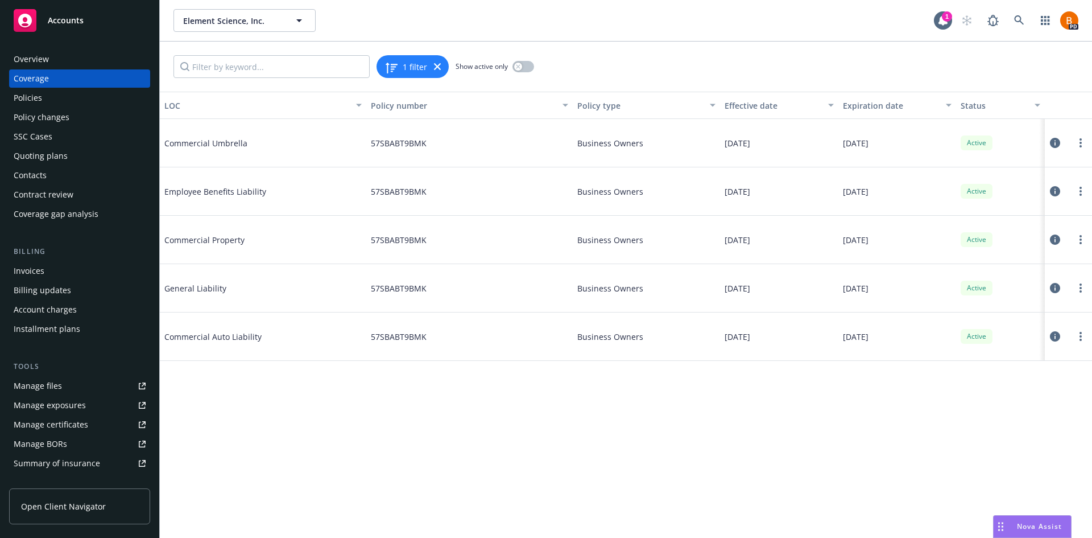
click at [47, 101] on div "Policies" at bounding box center [80, 98] width 132 height 18
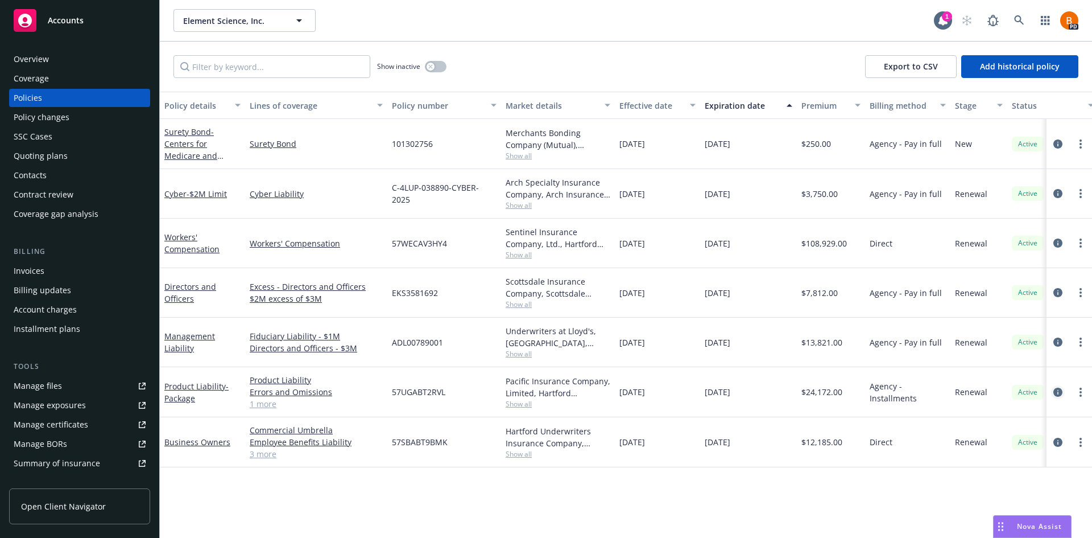
click at [1053, 392] on link "circleInformation" at bounding box center [1058, 392] width 14 height 14
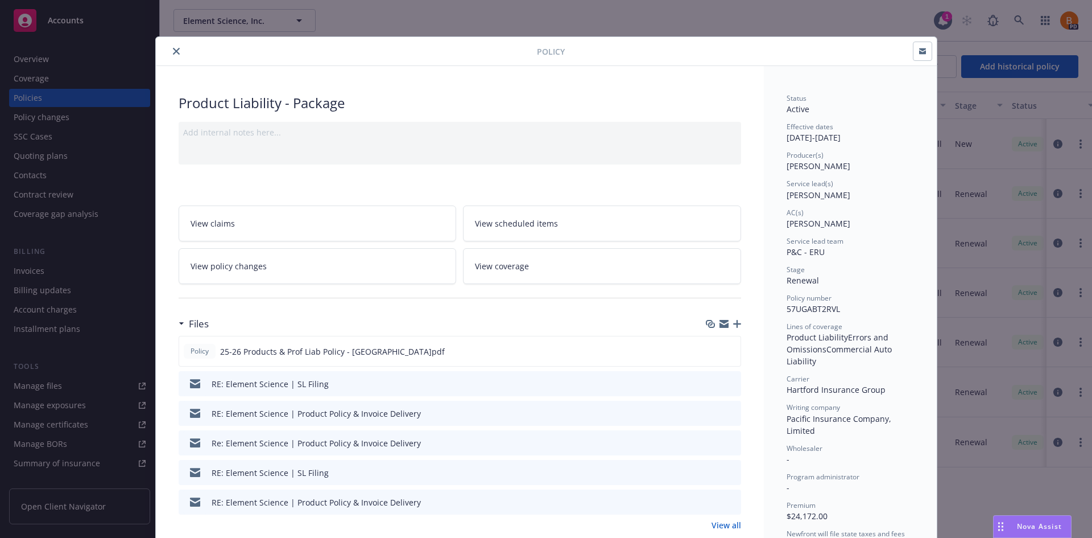
scroll to position [34, 0]
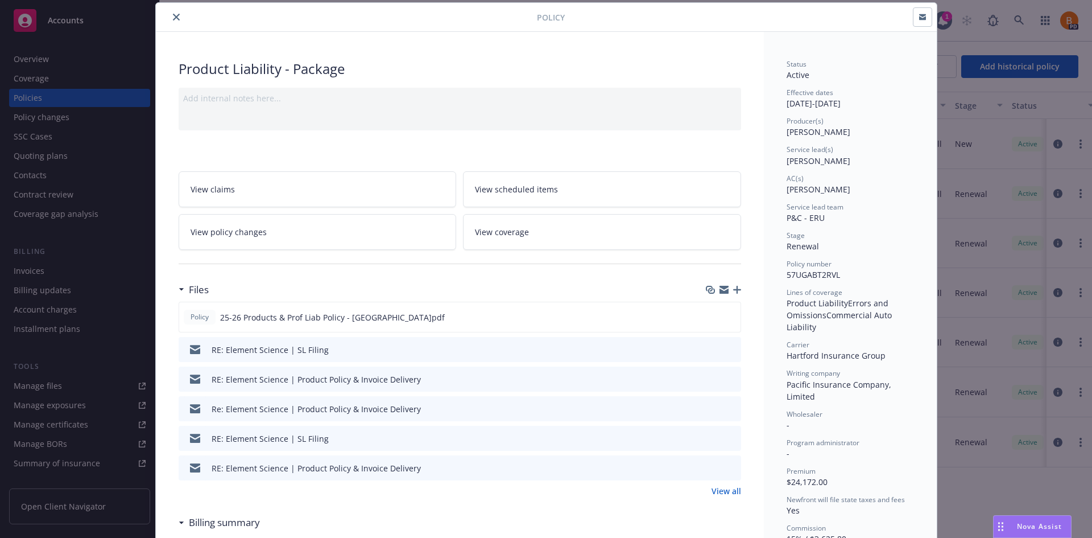
click at [675, 234] on link "View coverage" at bounding box center [602, 232] width 278 height 36
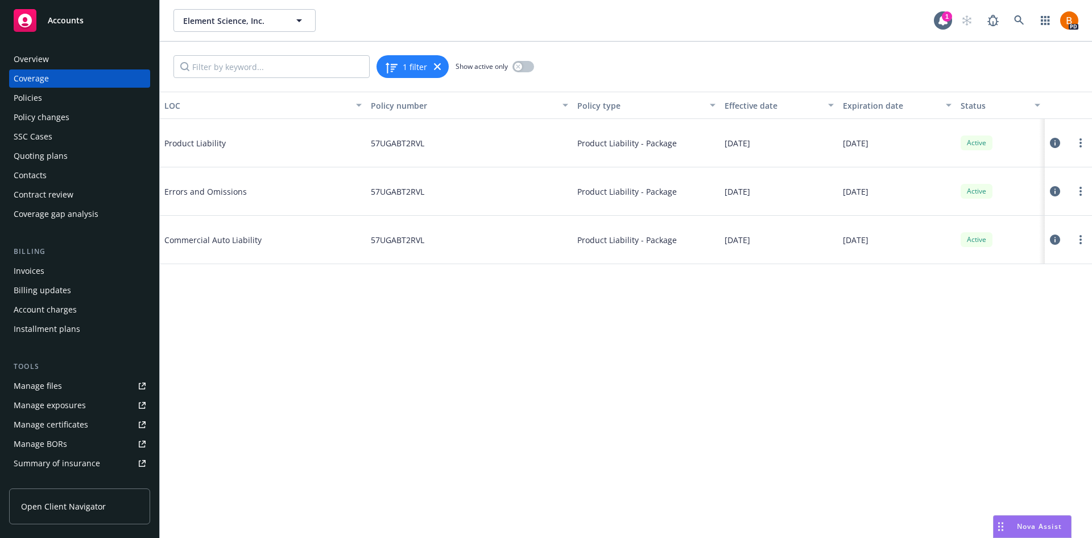
click at [1053, 190] on icon at bounding box center [1055, 191] width 10 height 10
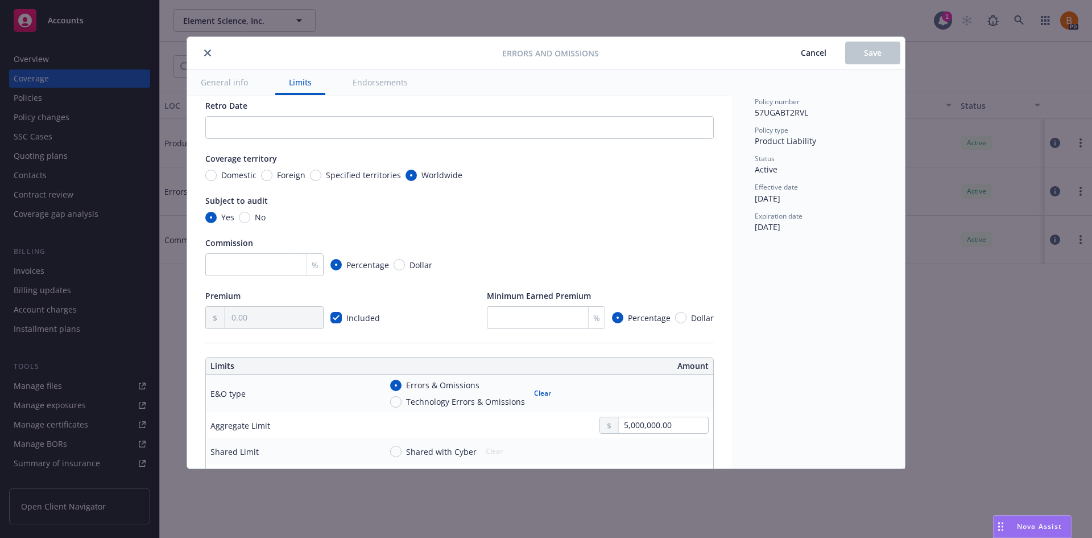
scroll to position [57, 0]
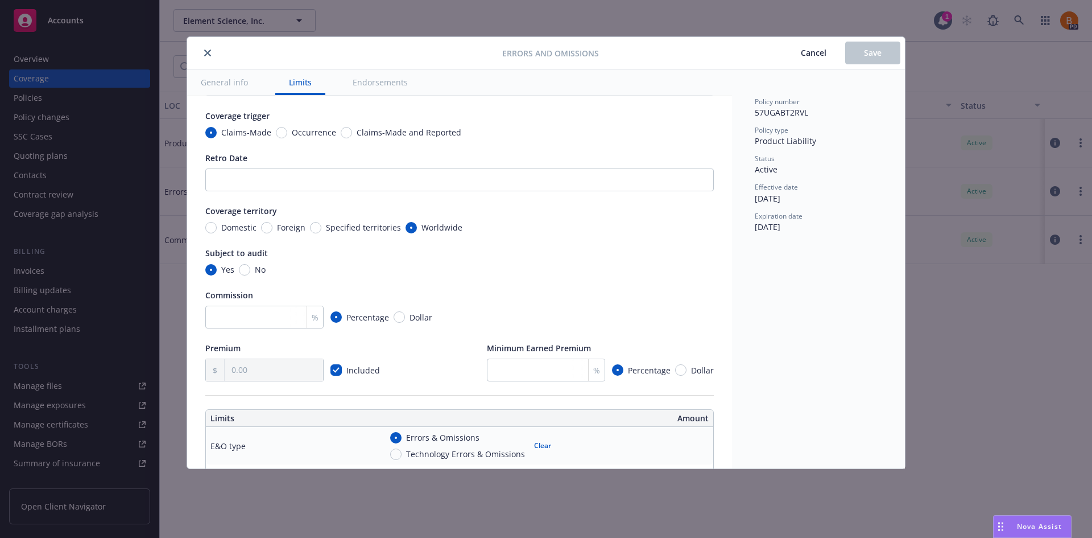
click at [208, 52] on icon "close" at bounding box center [207, 52] width 7 height 7
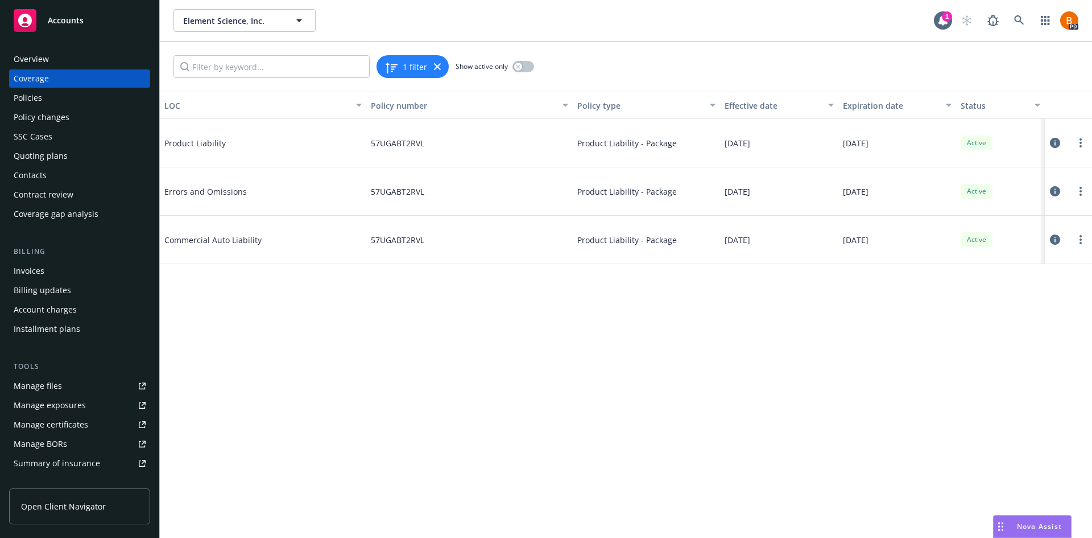
click at [43, 98] on div "Policies" at bounding box center [80, 98] width 132 height 18
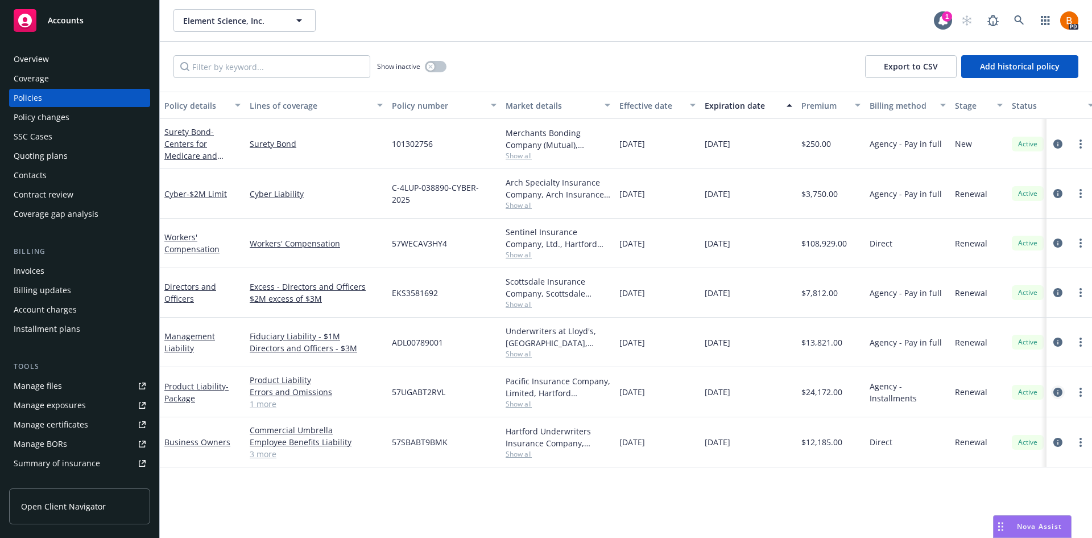
click at [1055, 392] on icon "circleInformation" at bounding box center [1057, 391] width 9 height 9
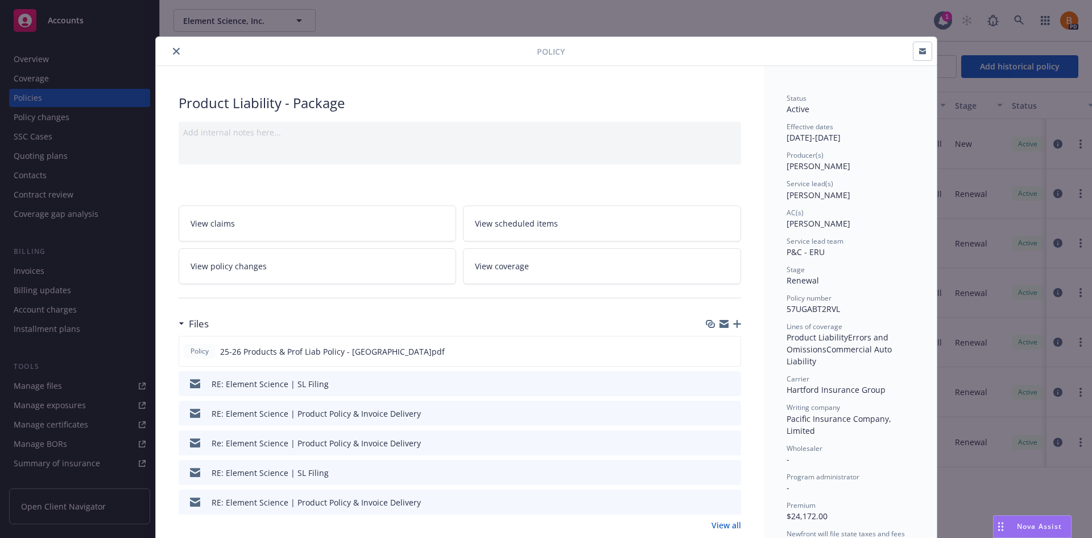
scroll to position [34, 0]
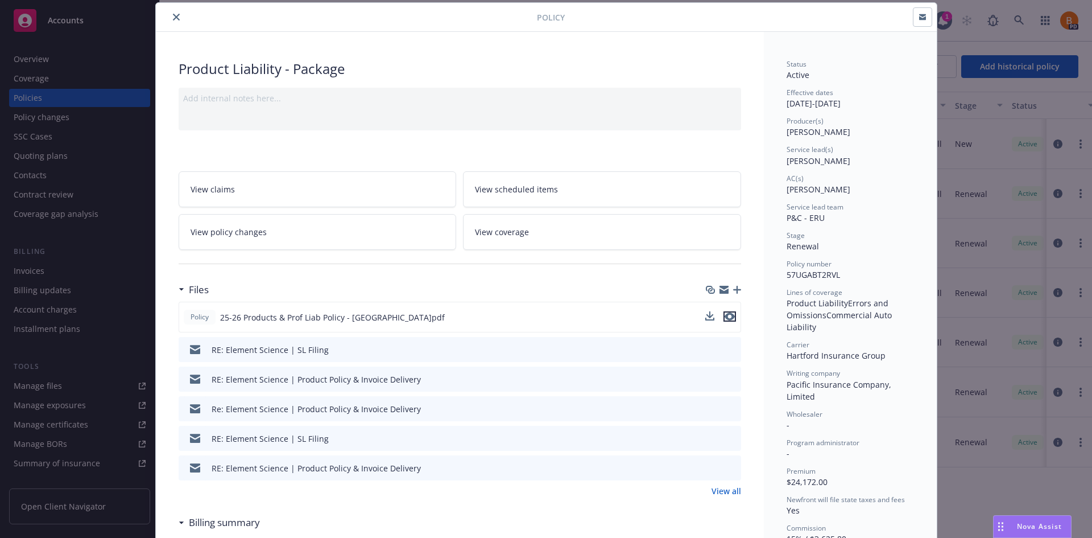
click at [725, 317] on icon "preview file" at bounding box center [730, 316] width 10 height 8
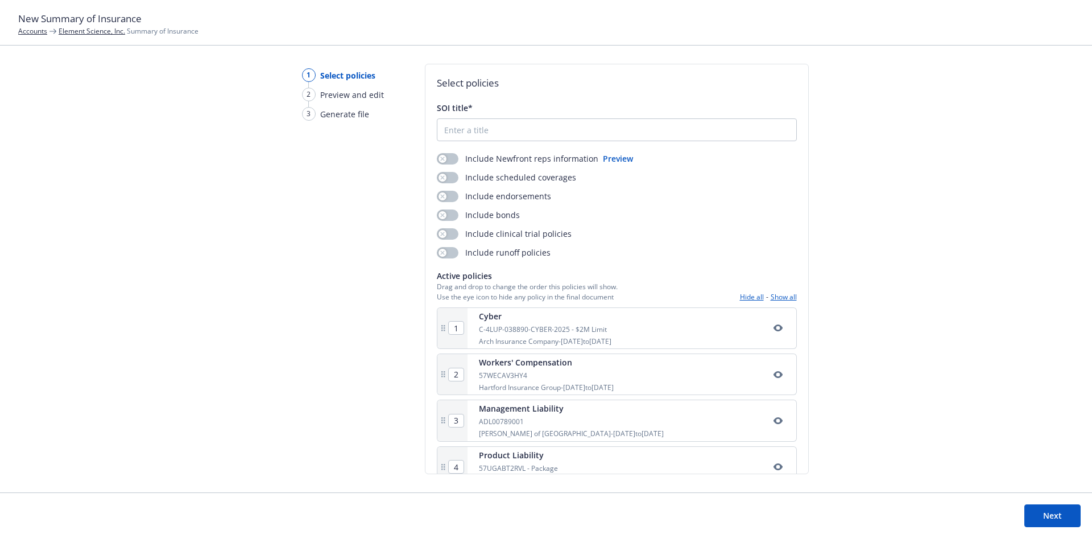
scroll to position [72, 0]
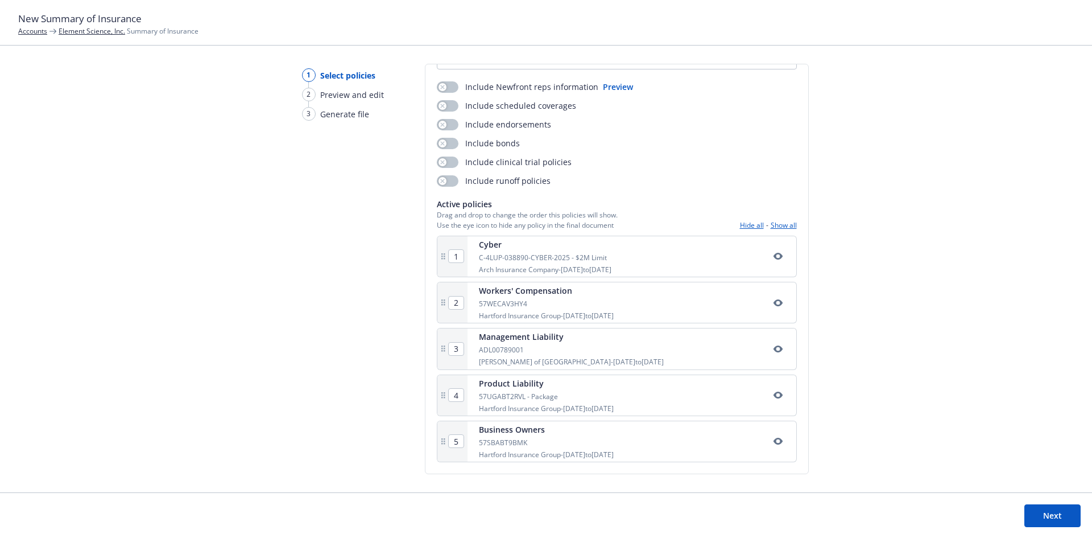
click at [771, 225] on button "Show all" at bounding box center [784, 225] width 26 height 10
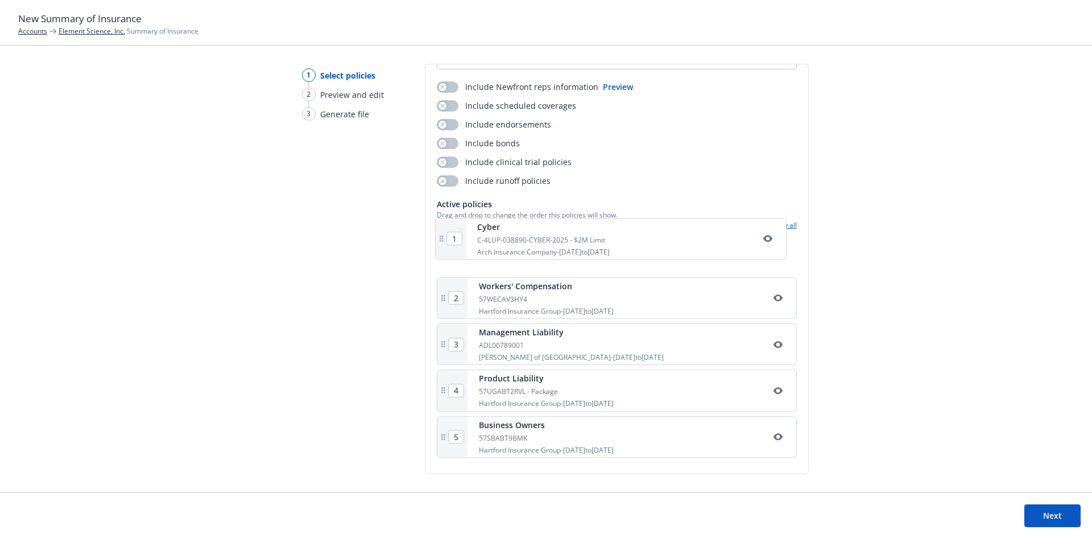
click at [517, 258] on div "1 Cyber C-4LUP-038890-CYBER-2025 - $2M Limit Arch Insurance Company - [DATE] to…" at bounding box center [617, 348] width 360 height 226
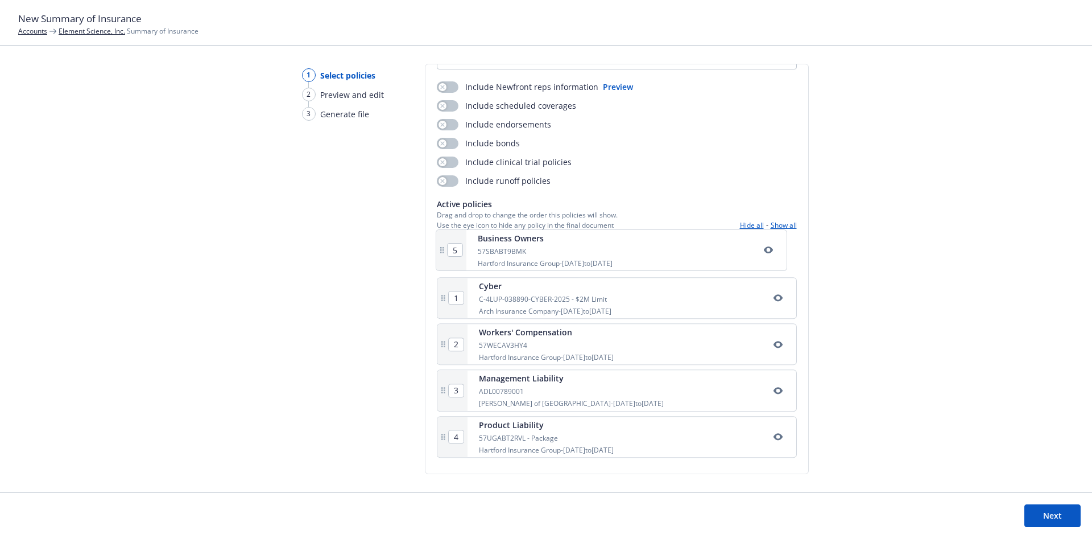
drag, startPoint x: 545, startPoint y: 441, endPoint x: 545, endPoint y: 244, distance: 196.8
click at [545, 244] on div "1 Cyber C-4LUP-038890-CYBER-2025 - $2M Limit Arch Insurance Company - [DATE] to…" at bounding box center [617, 348] width 360 height 226
type input "2"
type input "3"
type input "4"
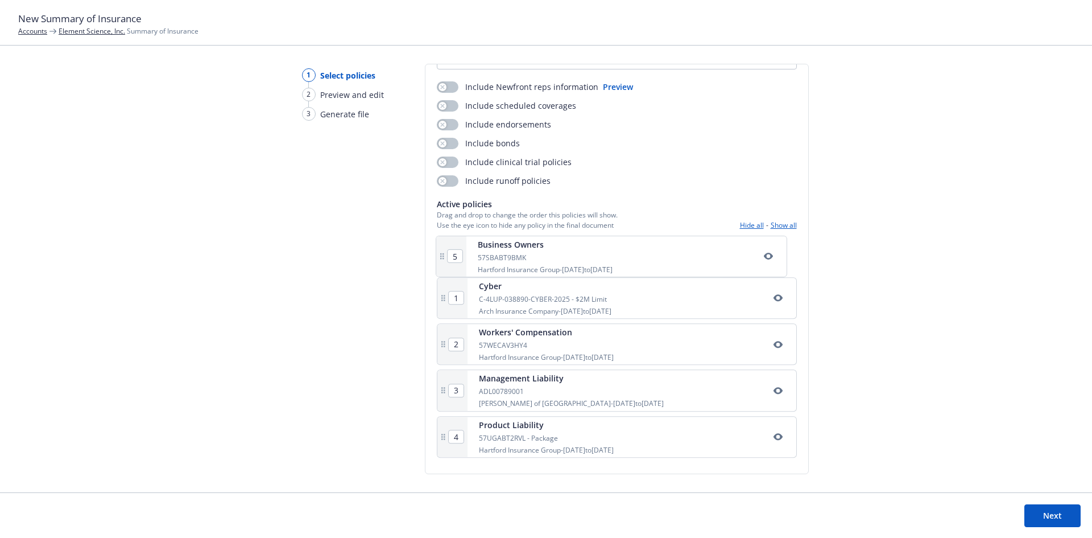
type input "5"
drag, startPoint x: 538, startPoint y: 437, endPoint x: 545, endPoint y: 245, distance: 193.0
click at [545, 245] on div "1 Business Owners 57SBABT9BMK Hartford Insurance Group - 06/24/2025 to 07/01/20…" at bounding box center [617, 348] width 360 height 226
type input "2"
type input "3"
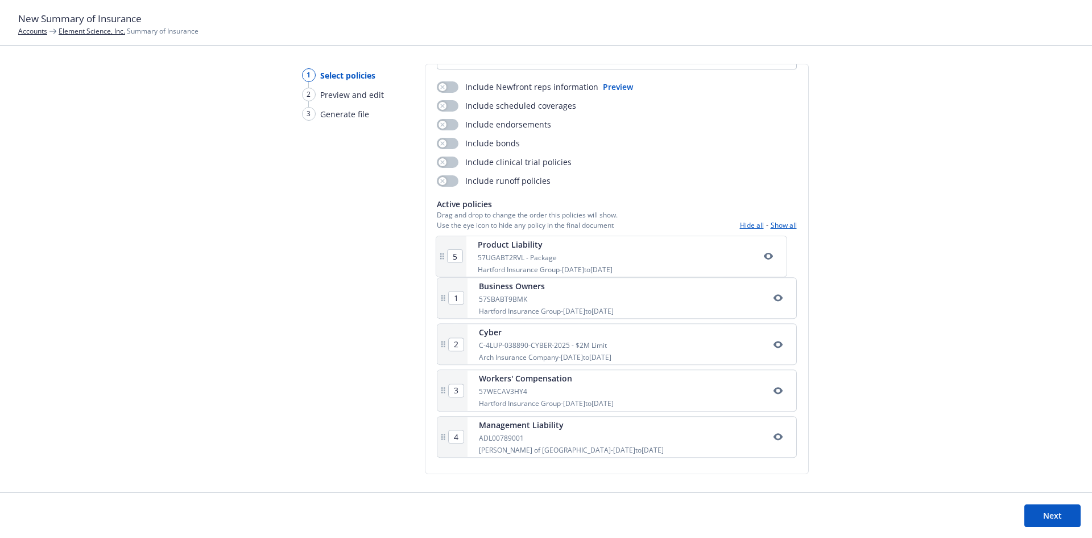
type input "4"
type input "5"
type input "1"
drag, startPoint x: 565, startPoint y: 443, endPoint x: 562, endPoint y: 348, distance: 95.1
click at [562, 348] on div "1 Product Liability 57UGABT2RVL - Package Hartford Insurance Group - 06/22/2025…" at bounding box center [617, 348] width 360 height 226
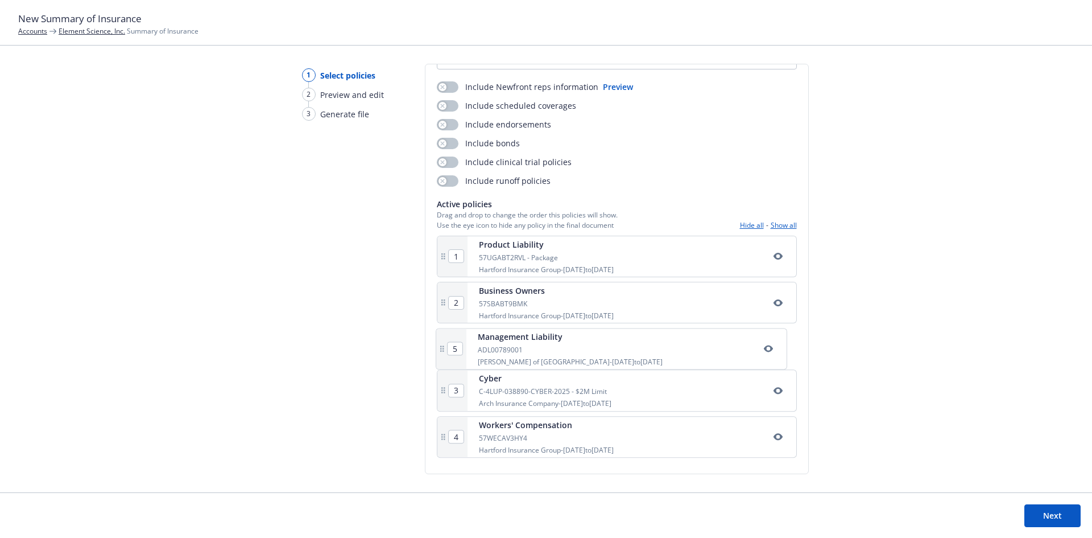
type input "4"
type input "5"
type input "3"
drag, startPoint x: 572, startPoint y: 439, endPoint x: 575, endPoint y: 396, distance: 43.4
click at [575, 396] on div "1 Product Liability 57UGABT2RVL - Package Hartford Insurance Group - 06/22/2025…" at bounding box center [617, 348] width 360 height 226
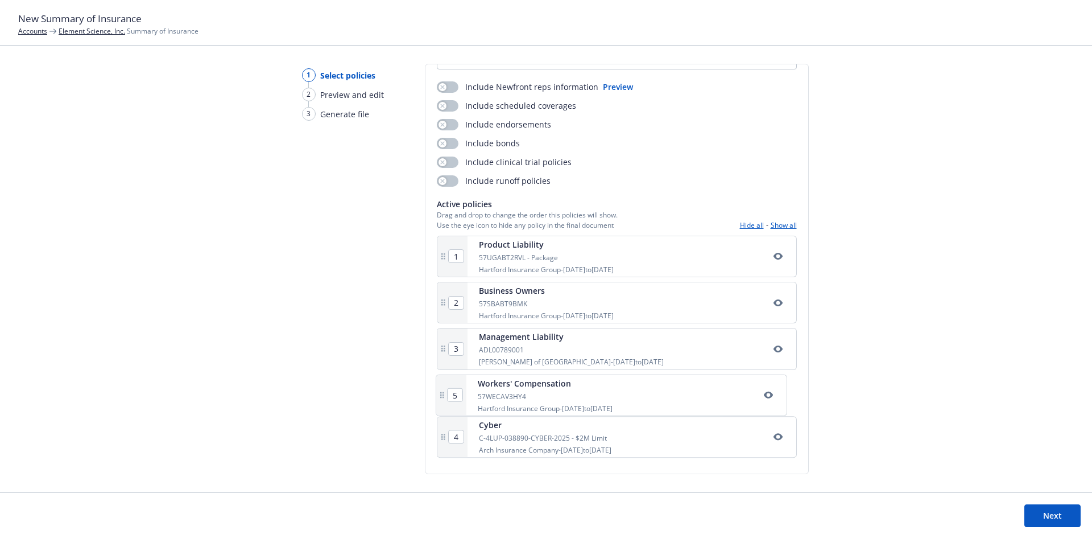
type input "5"
type input "4"
click at [1056, 510] on button "Next" at bounding box center [1052, 515] width 56 height 23
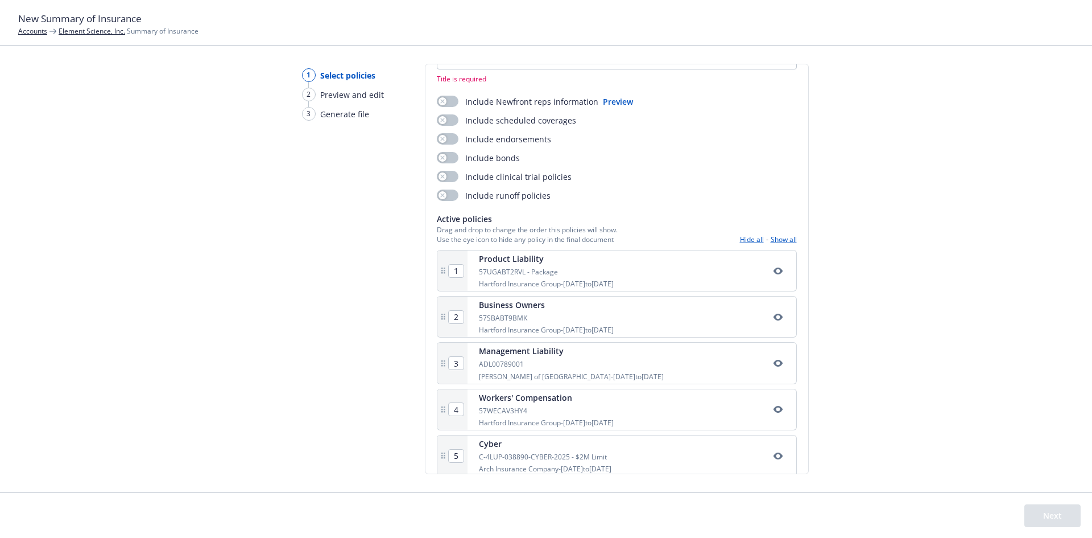
click at [476, 68] on div at bounding box center [617, 58] width 360 height 23
click at [477, 67] on input "SOI title*" at bounding box center [616, 58] width 359 height 22
type input "SOI"
click at [1044, 508] on button "Next" at bounding box center [1052, 515] width 56 height 23
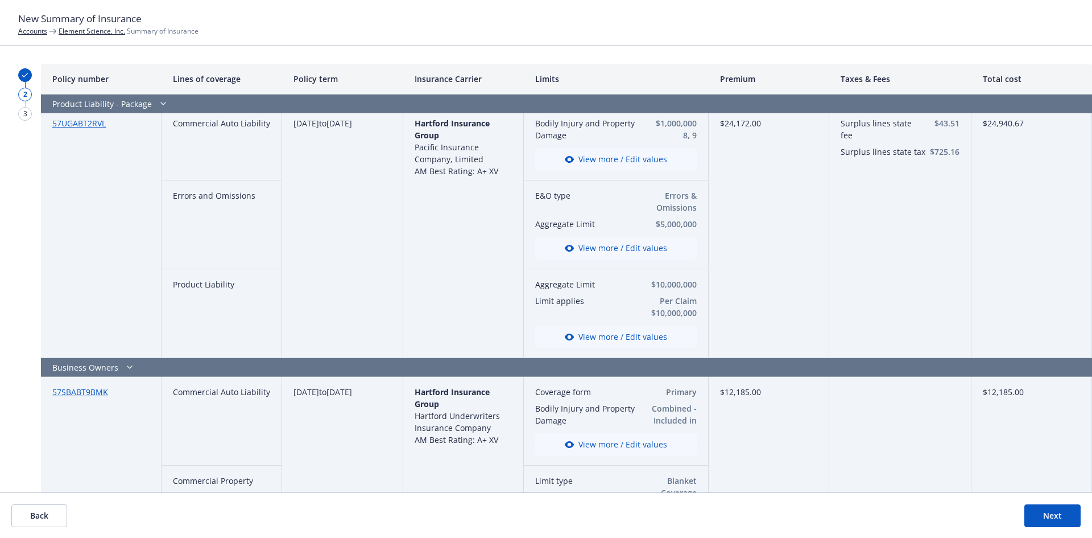
scroll to position [0, 0]
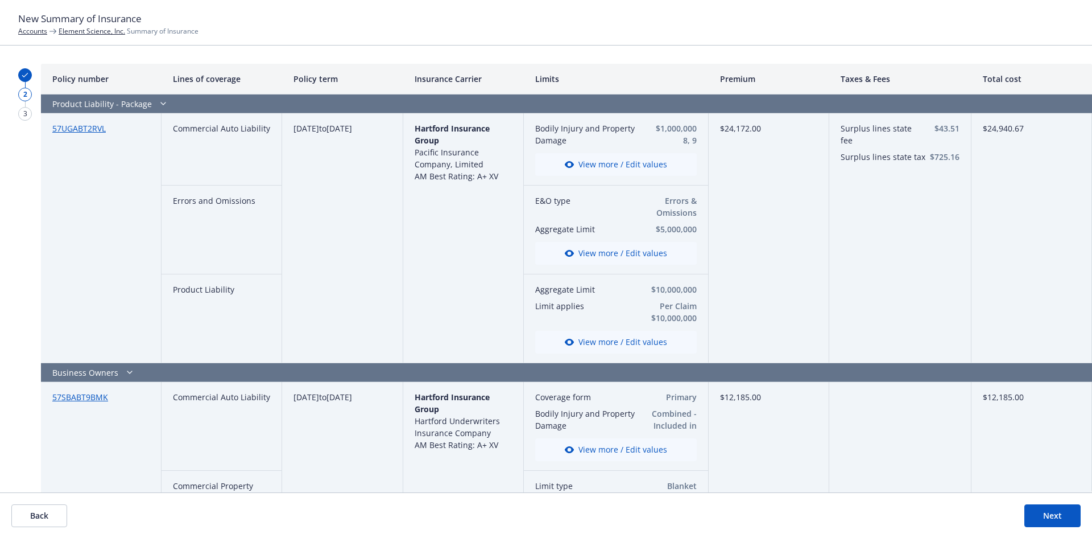
click at [1044, 517] on button "Next" at bounding box center [1052, 515] width 56 height 23
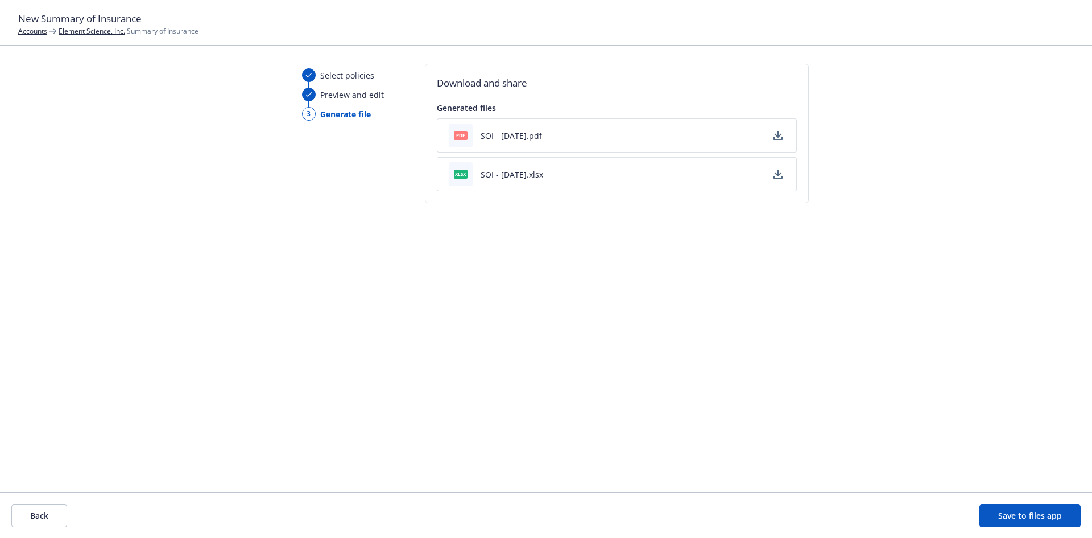
click at [785, 133] on div "pdf SOI - 08/15/2025.pdf" at bounding box center [617, 135] width 360 height 34
click at [777, 130] on button "button" at bounding box center [778, 136] width 14 height 14
